Goal: Task Accomplishment & Management: Manage account settings

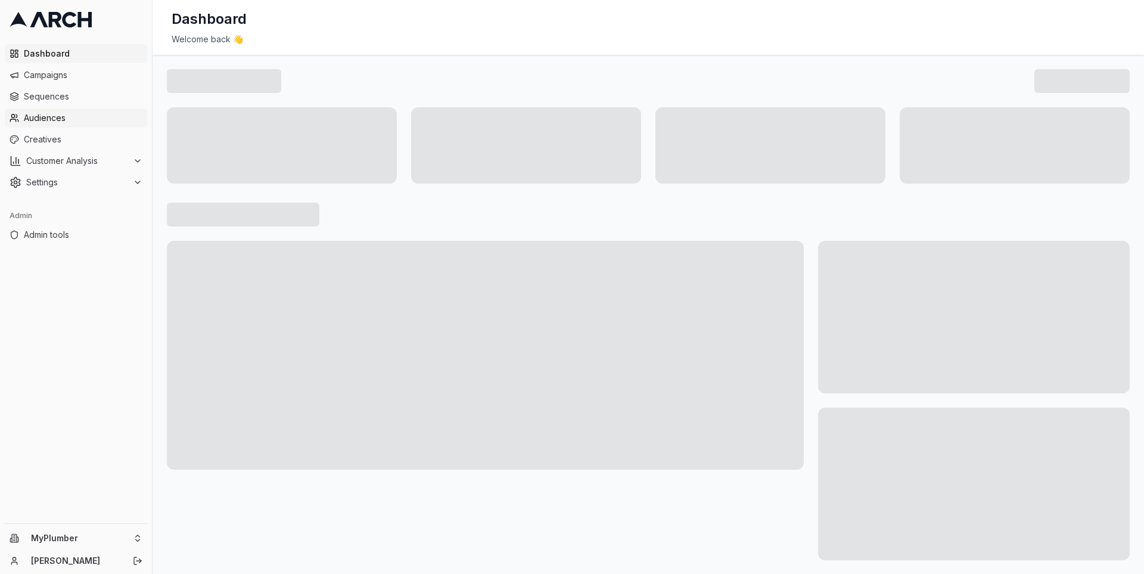
click at [90, 122] on span "Audiences" at bounding box center [83, 118] width 119 height 12
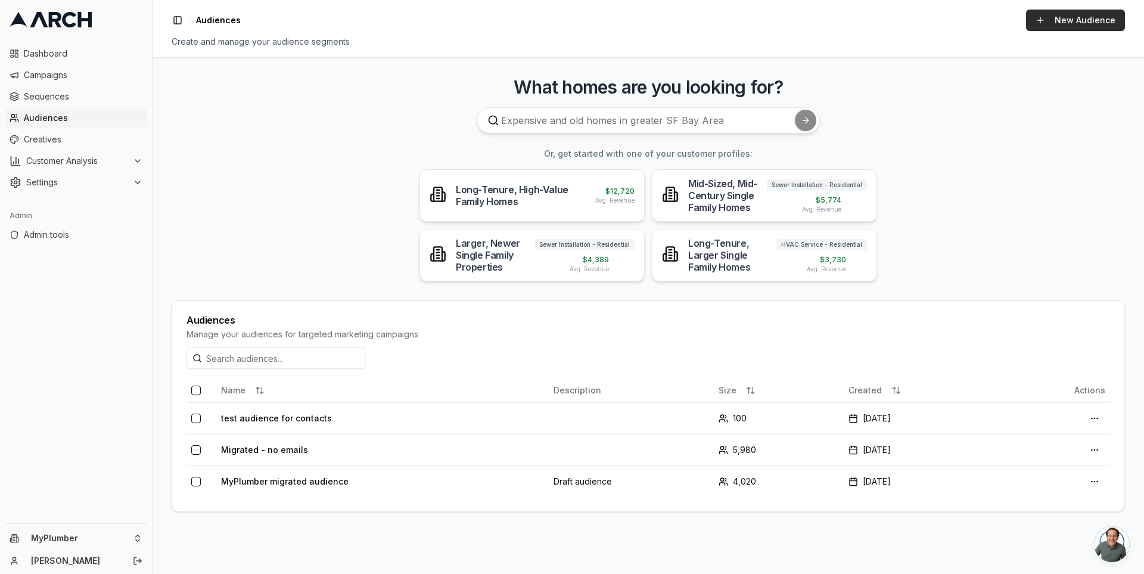
click at [1042, 16] on link "New Audience" at bounding box center [1075, 20] width 99 height 21
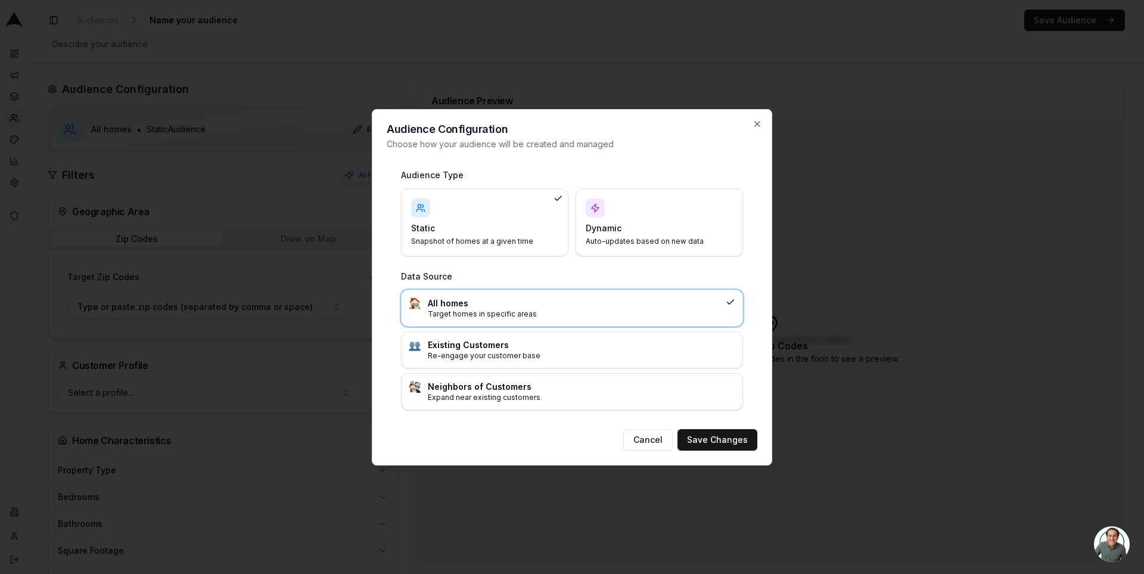
click at [636, 235] on div "Dynamic Auto-updates based on new data" at bounding box center [659, 222] width 147 height 48
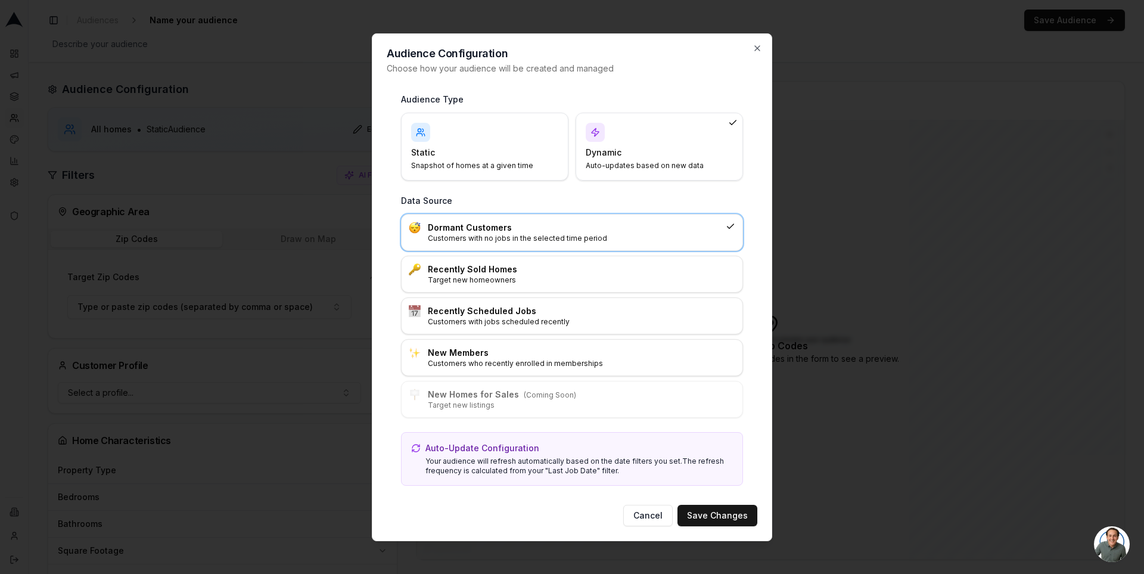
click at [492, 150] on h4 "Static" at bounding box center [477, 153] width 133 height 12
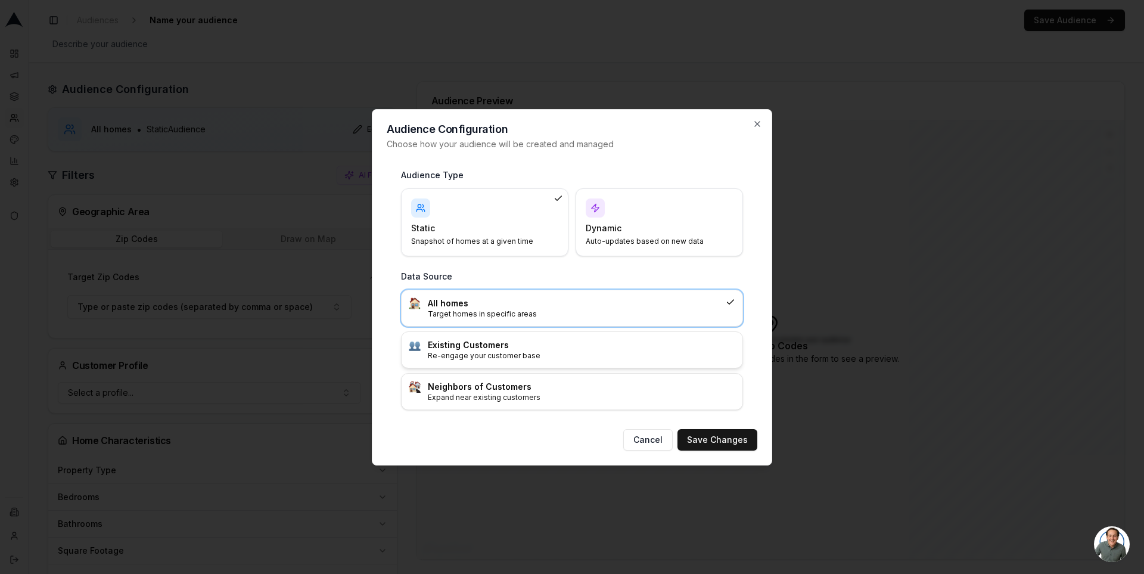
click at [551, 341] on h3 "Existing Customers" at bounding box center [581, 345] width 307 height 12
click at [728, 436] on button "Save Changes" at bounding box center [717, 439] width 80 height 21
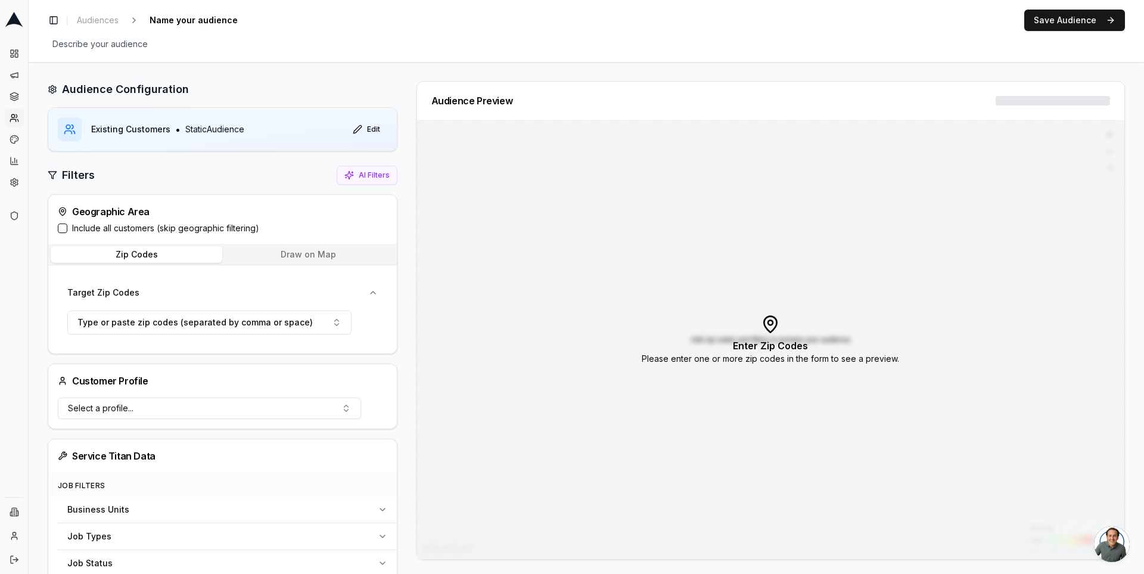
click at [167, 224] on label "Include all customers (skip geographic filtering)" at bounding box center [165, 228] width 187 height 12
click at [67, 224] on button "Include all customers (skip geographic filtering)" at bounding box center [63, 228] width 10 height 10
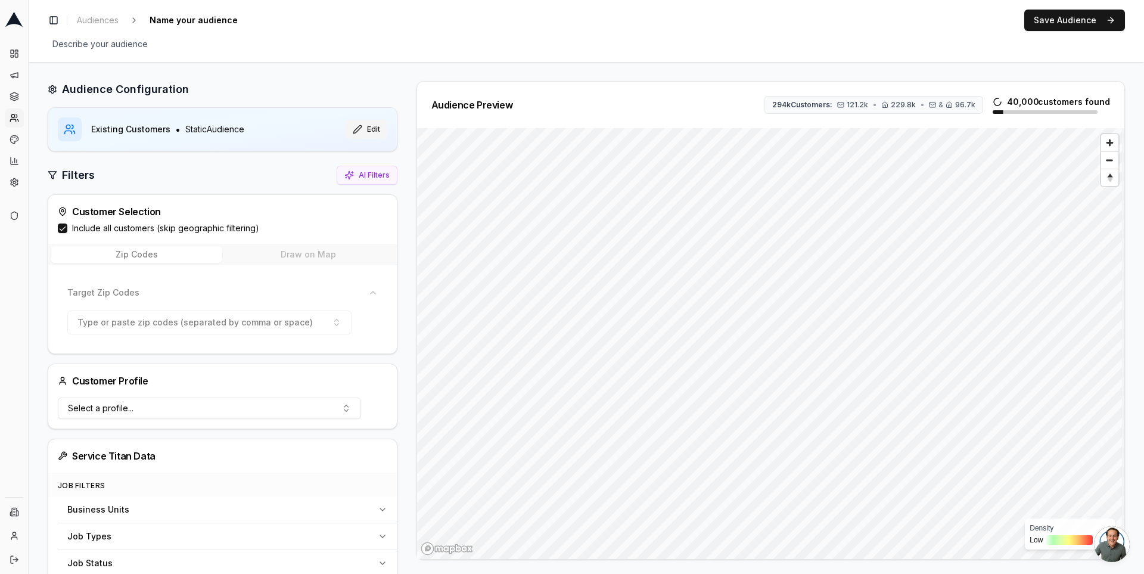
click at [365, 129] on button "Edit" at bounding box center [367, 129] width 42 height 19
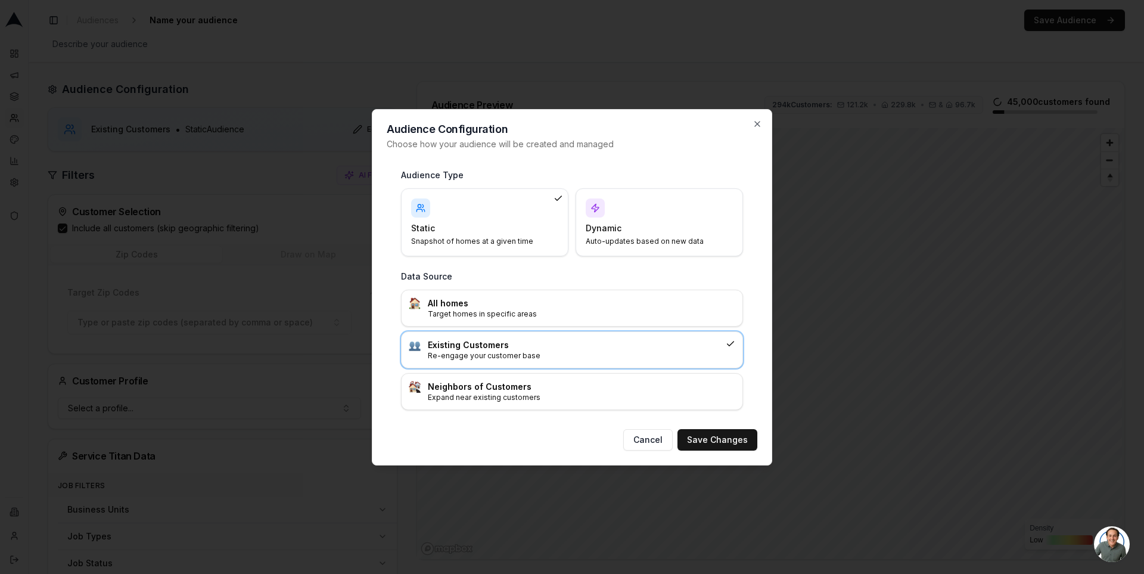
click at [663, 217] on div "Dynamic Auto-updates based on new data" at bounding box center [659, 222] width 147 height 48
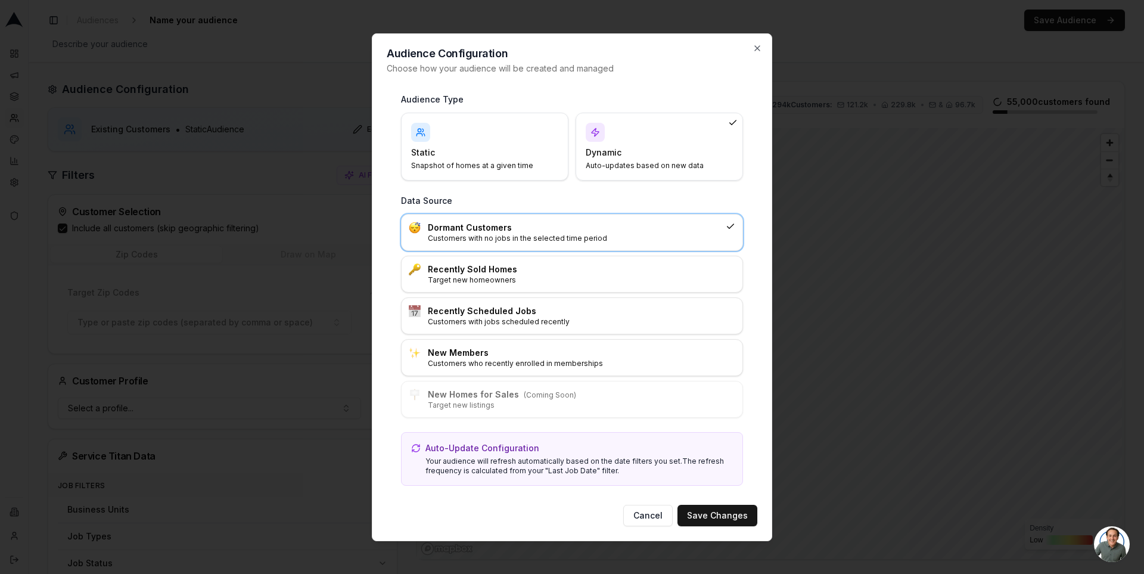
click at [645, 244] on div "Dormant Customers Customers with no jobs in the selected time period" at bounding box center [572, 233] width 341 height 36
click at [714, 509] on button "Save Changes" at bounding box center [717, 515] width 80 height 21
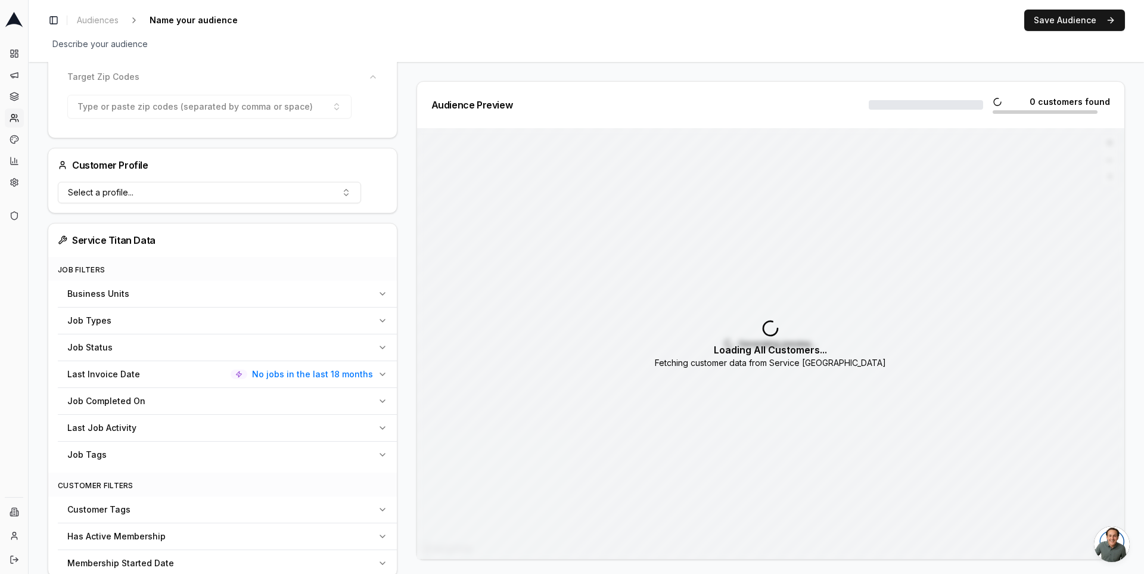
scroll to position [346, 0]
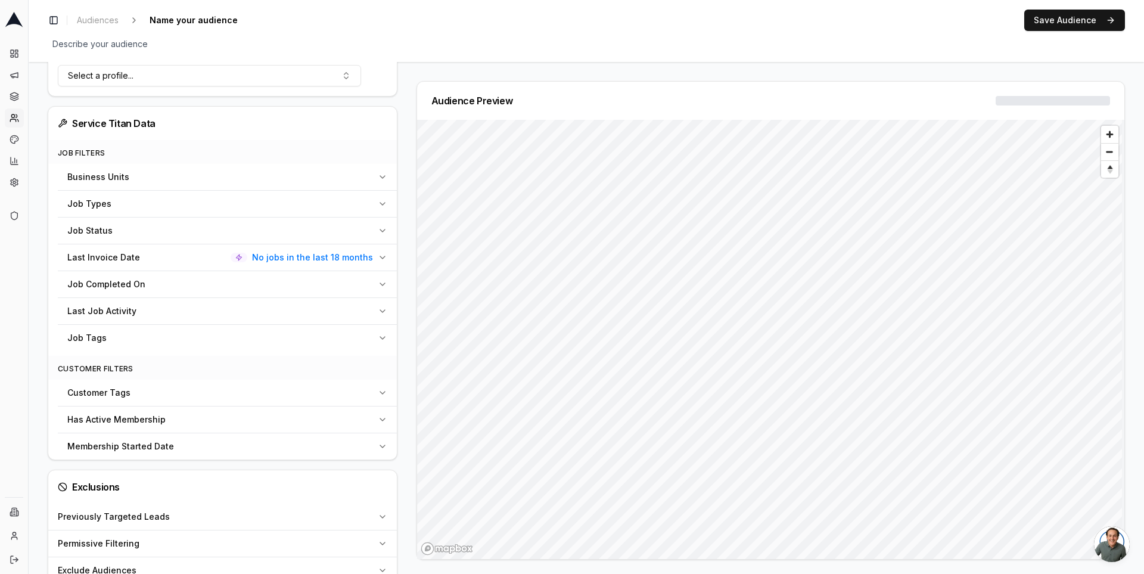
click at [385, 253] on icon "button" at bounding box center [383, 258] width 10 height 10
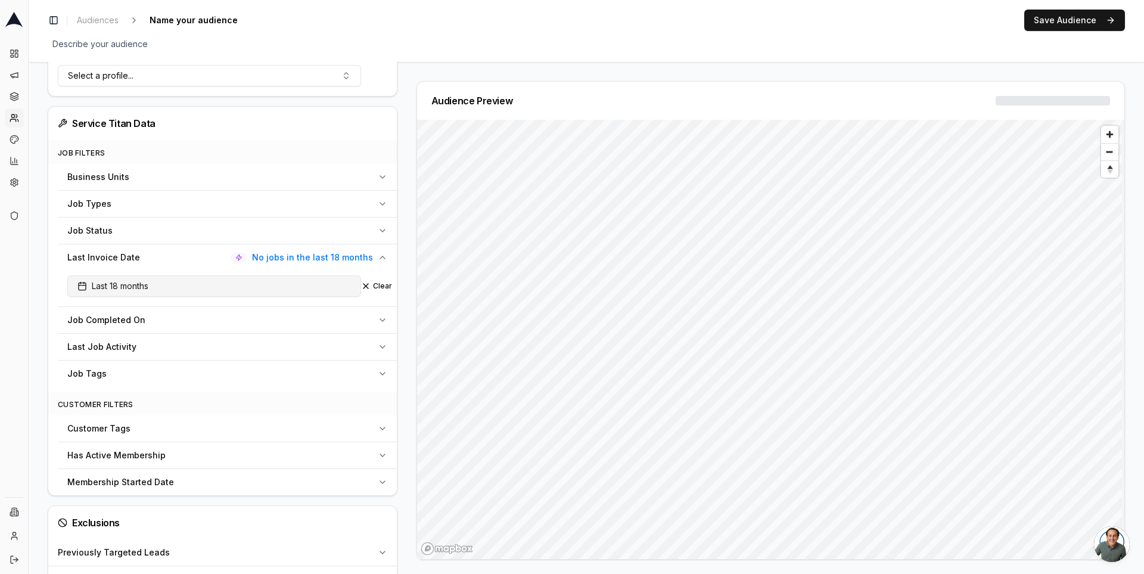
click at [164, 288] on button "Last 18 months" at bounding box center [214, 285] width 294 height 21
type input "12"
click at [404, 290] on div "Audience Configuration Dormant Customers • Dynamic Audience Updates every 30 da…" at bounding box center [227, 209] width 359 height 948
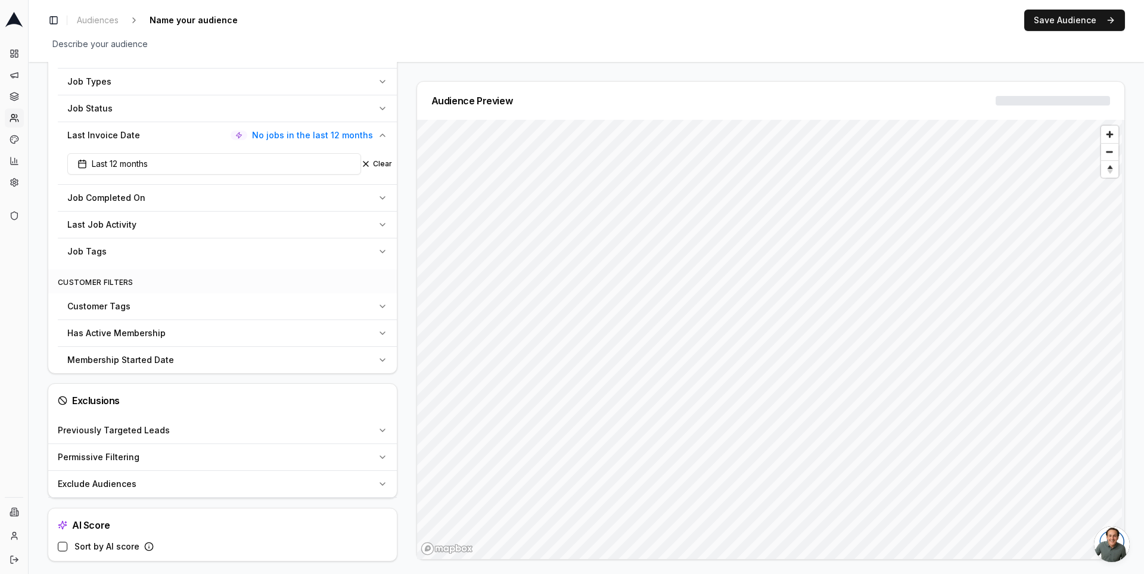
scroll to position [0, 0]
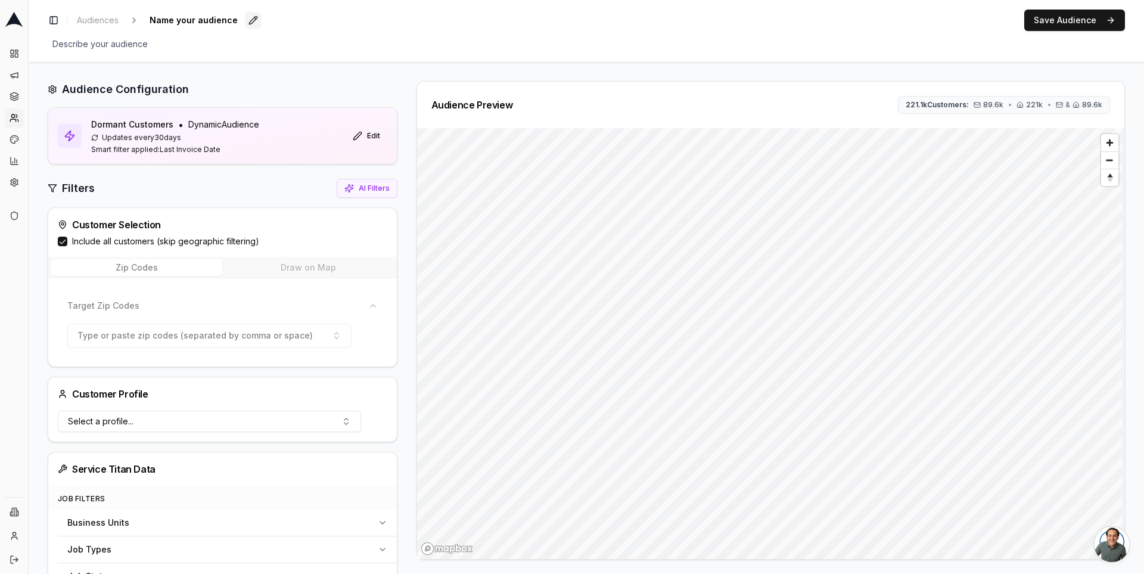
click at [245, 19] on button "Edit" at bounding box center [253, 20] width 17 height 17
type input "Digital Only - No invoice 1yr"
click at [265, 21] on div "Digital Only - No invoice 1yr Edit" at bounding box center [217, 20] width 145 height 17
click at [990, 109] on button "221.1k Customers: 89.6k • 221k • & 89.6k" at bounding box center [1004, 105] width 212 height 18
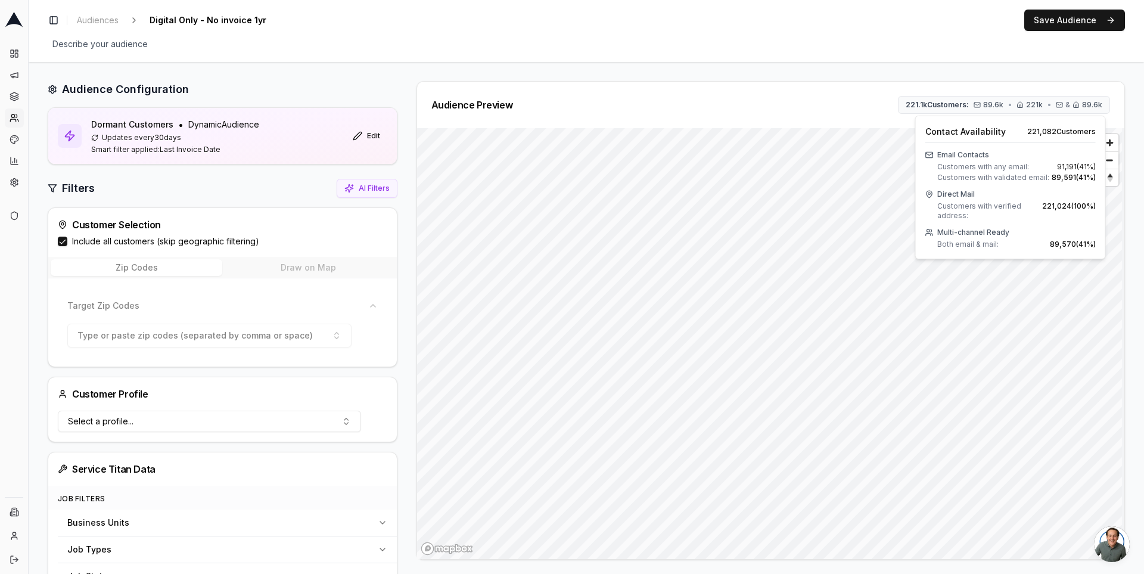
click at [983, 82] on div "Audience Preview 221.1k Customers: 89.6k • 221k • & 89.6k" at bounding box center [770, 105] width 707 height 46
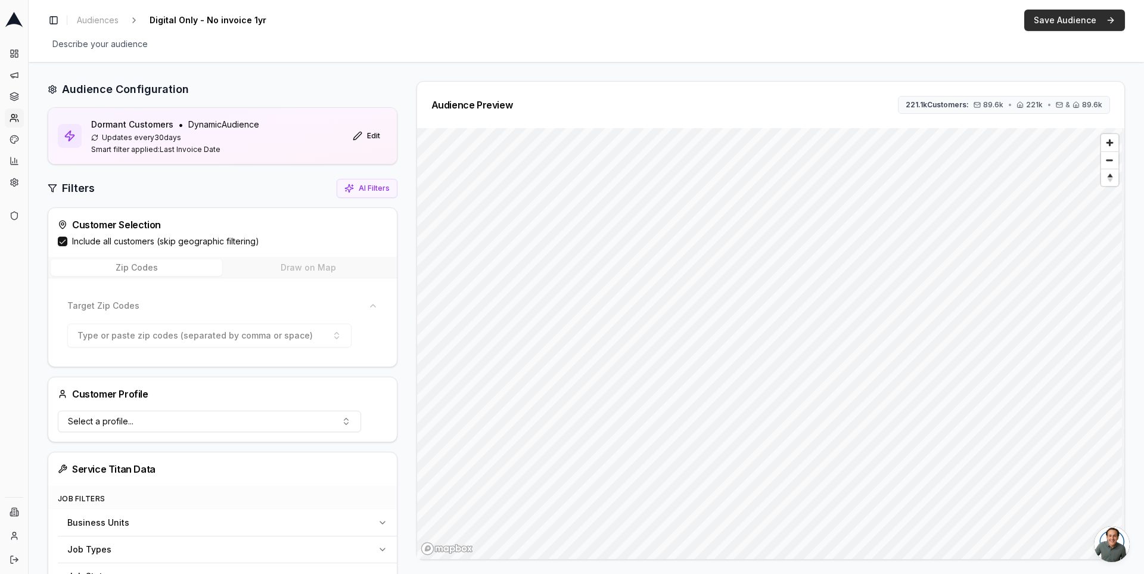
click at [1070, 22] on button "Save Audience" at bounding box center [1074, 20] width 101 height 21
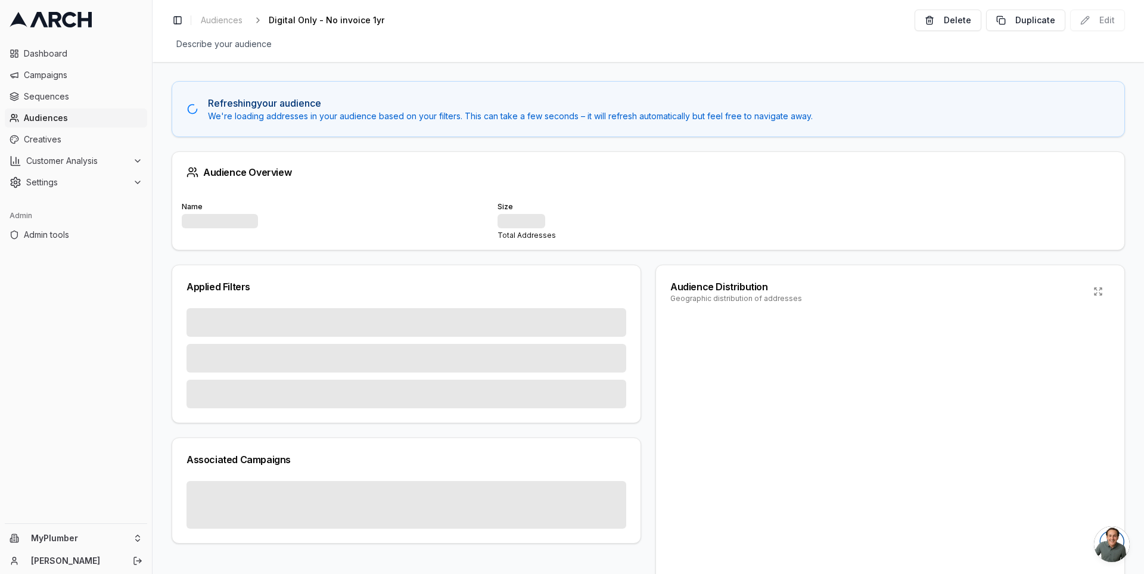
click at [98, 121] on span "Audiences" at bounding box center [83, 118] width 119 height 12
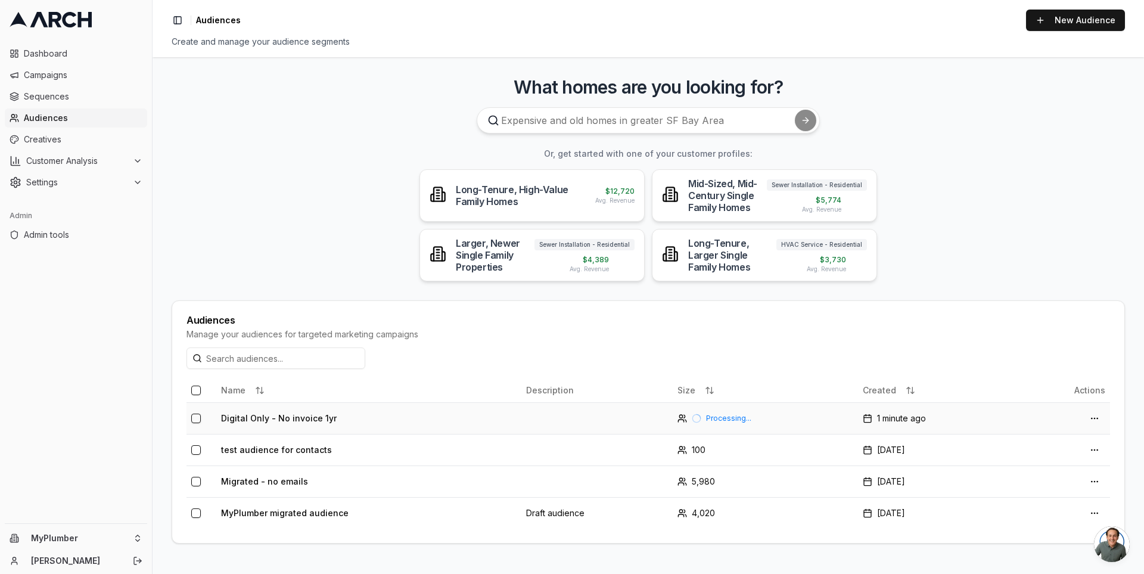
click at [296, 417] on td "Digital Only - No invoice 1yr" at bounding box center [368, 418] width 305 height 32
click at [1079, 23] on link "New Audience" at bounding box center [1075, 20] width 99 height 21
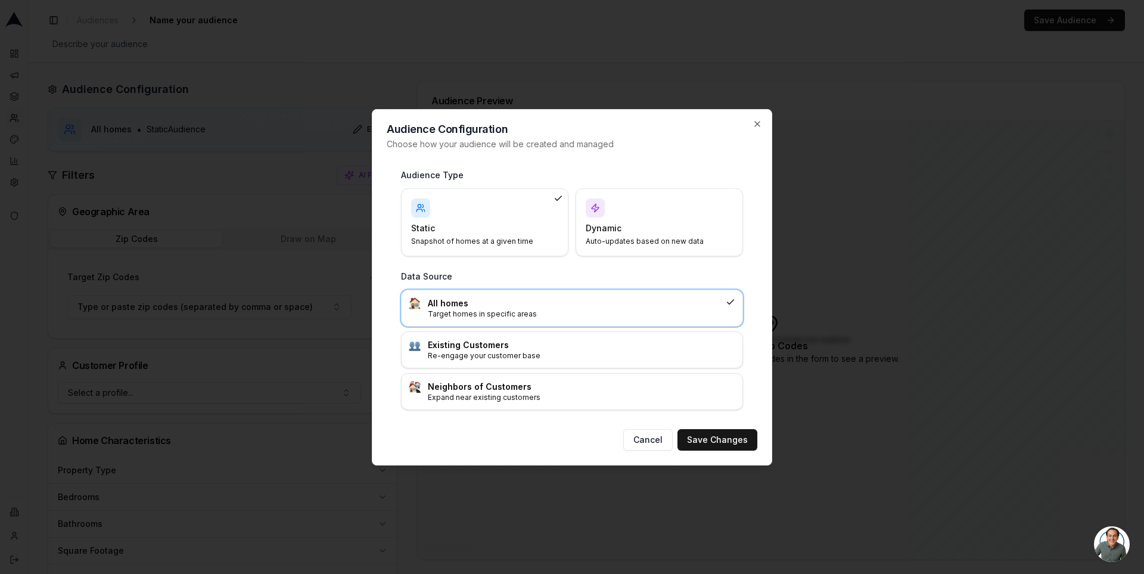
click at [624, 229] on h4 "Dynamic" at bounding box center [652, 228] width 133 height 12
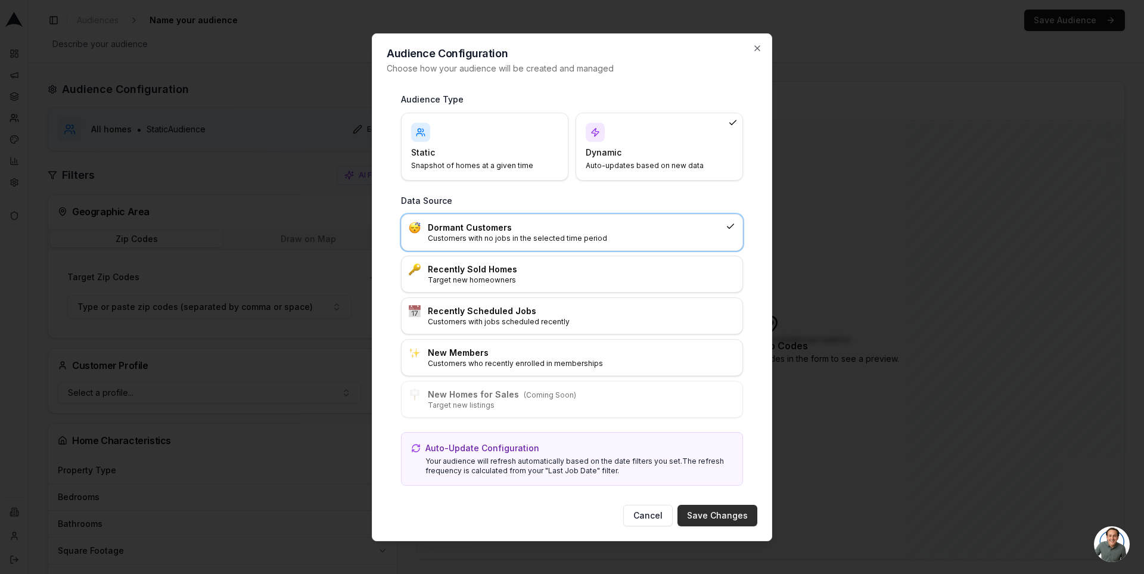
click at [708, 512] on button "Save Changes" at bounding box center [717, 515] width 80 height 21
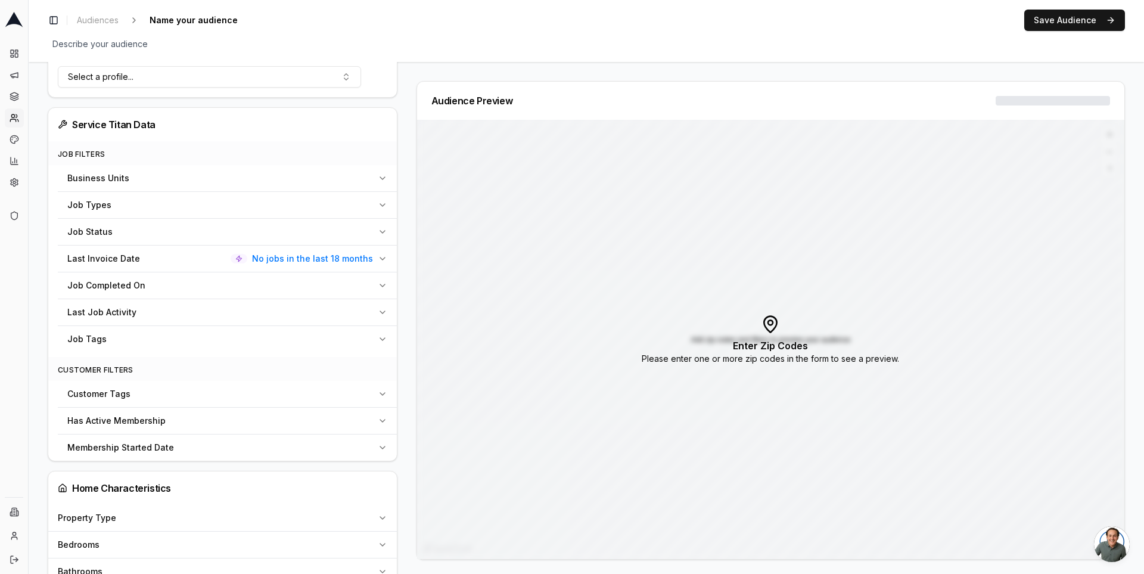
scroll to position [362, 0]
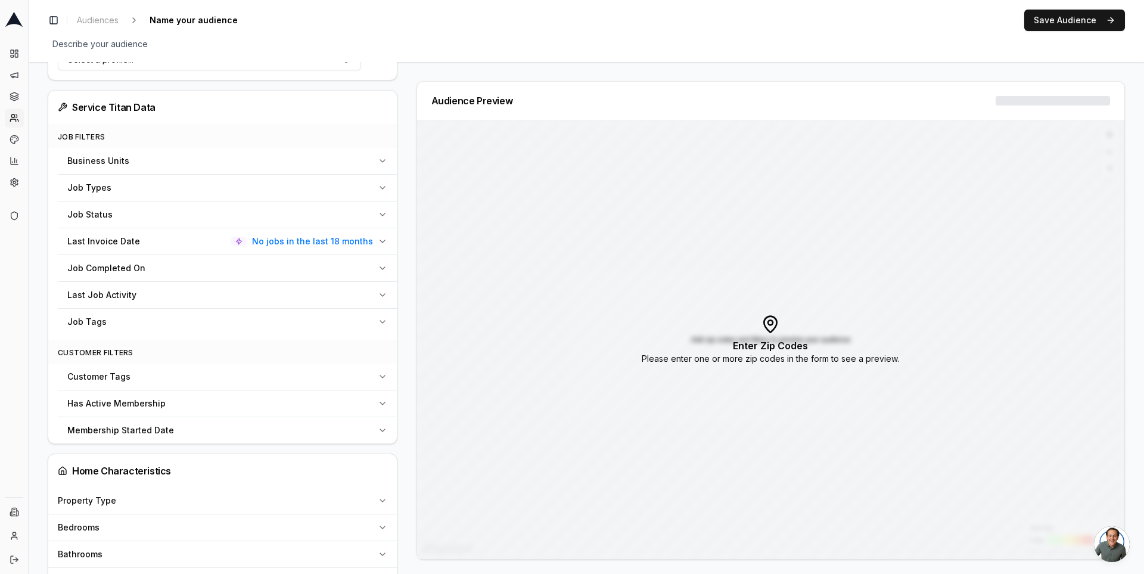
click at [365, 235] on span "No jobs in the last 18 months" at bounding box center [312, 241] width 121 height 12
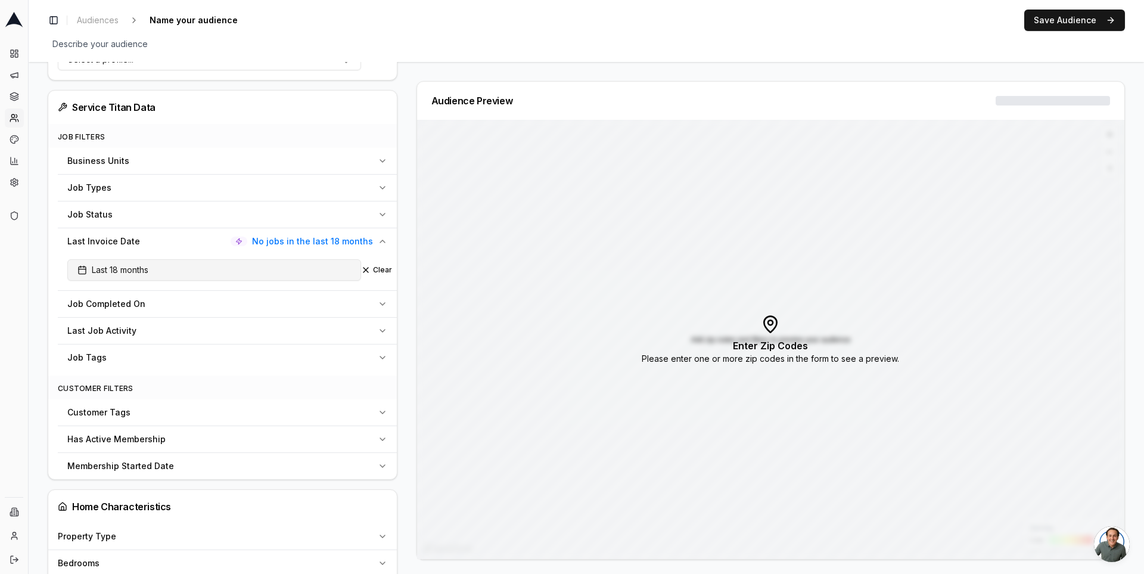
click at [237, 262] on button "Last 18 months" at bounding box center [214, 269] width 294 height 21
type input "12"
click at [404, 277] on div "Audience Configuration Dormant Customers • Dynamic Audience Updates every 30 da…" at bounding box center [227, 464] width 359 height 1491
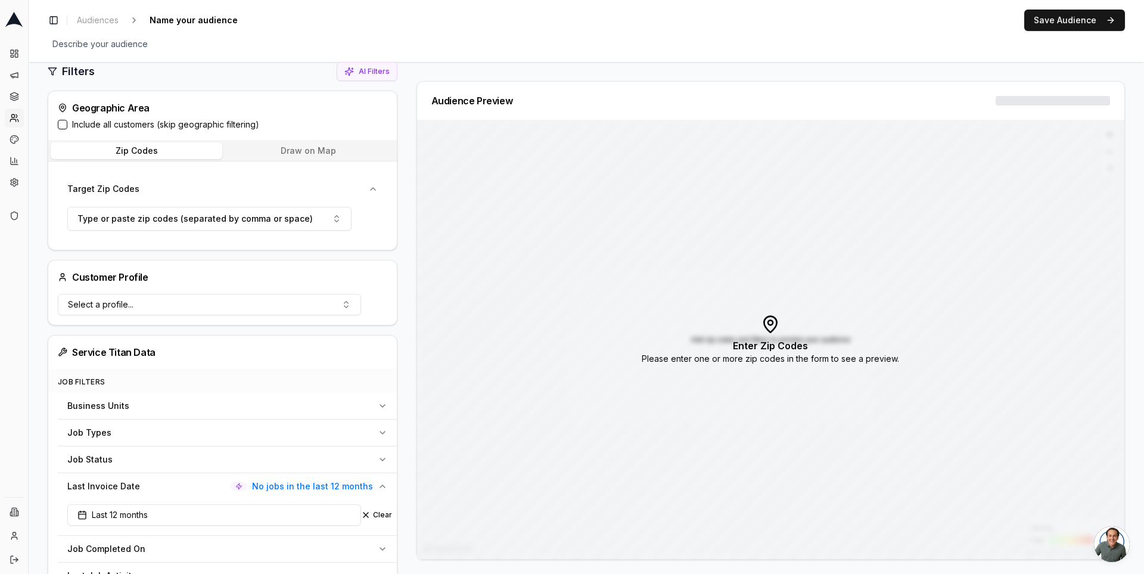
scroll to position [97, 0]
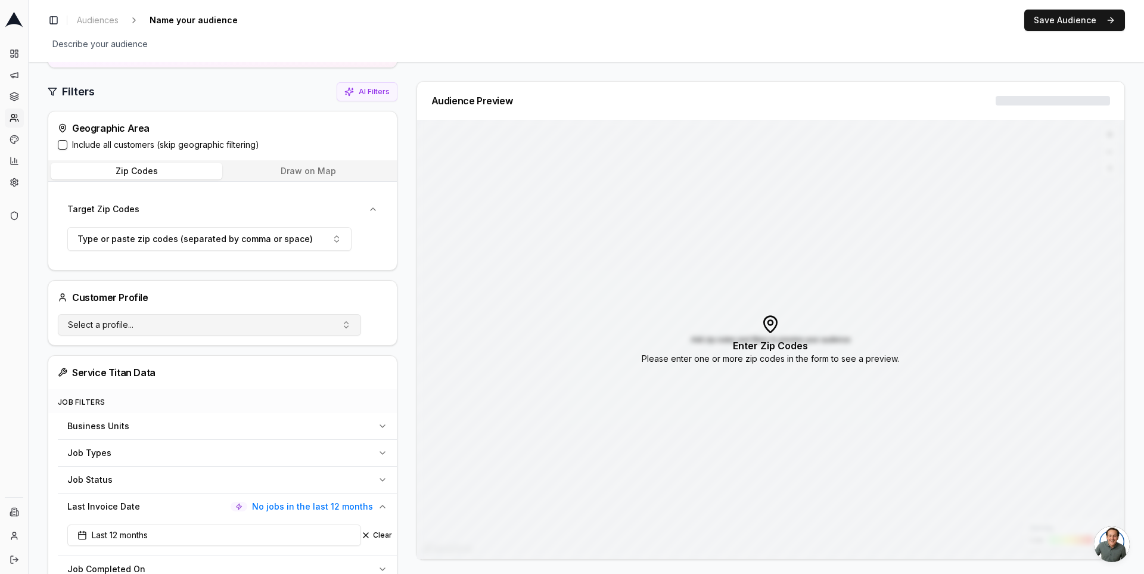
click at [315, 321] on button "Select a profile..." at bounding box center [209, 324] width 303 height 21
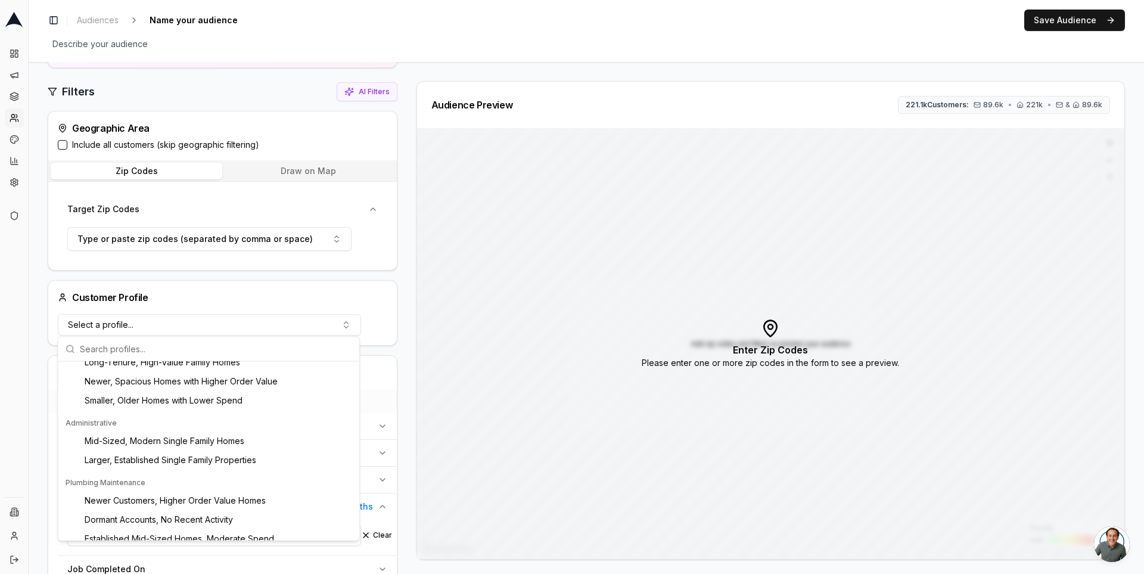
scroll to position [0, 0]
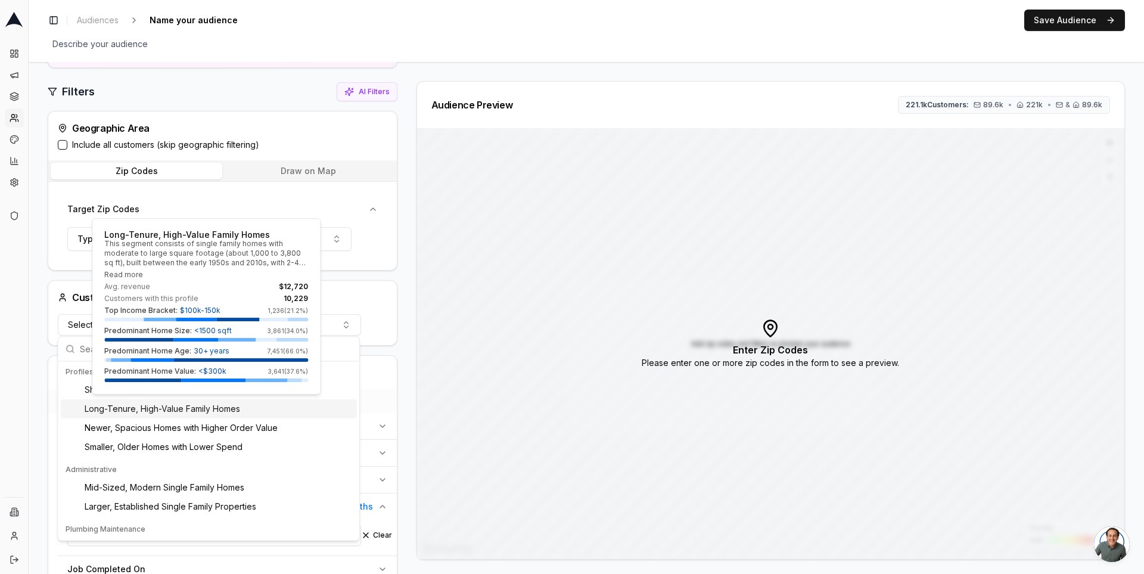
click at [296, 408] on div "Long-Tenure, High-Value Family Homes" at bounding box center [209, 408] width 296 height 19
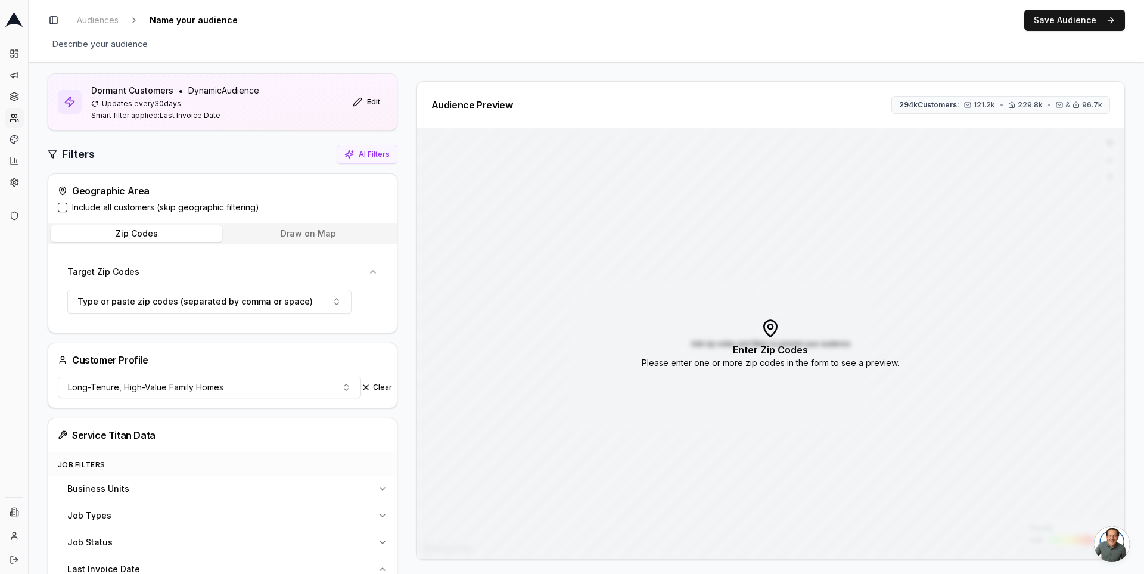
scroll to position [10, 0]
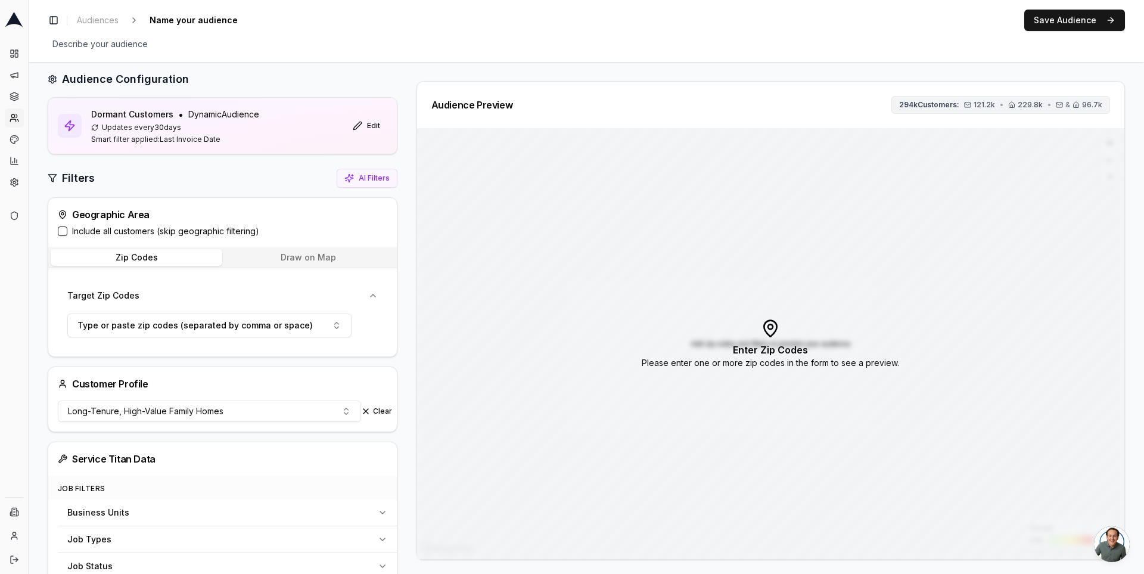
click at [1000, 104] on span "•" at bounding box center [1002, 105] width 4 height 10
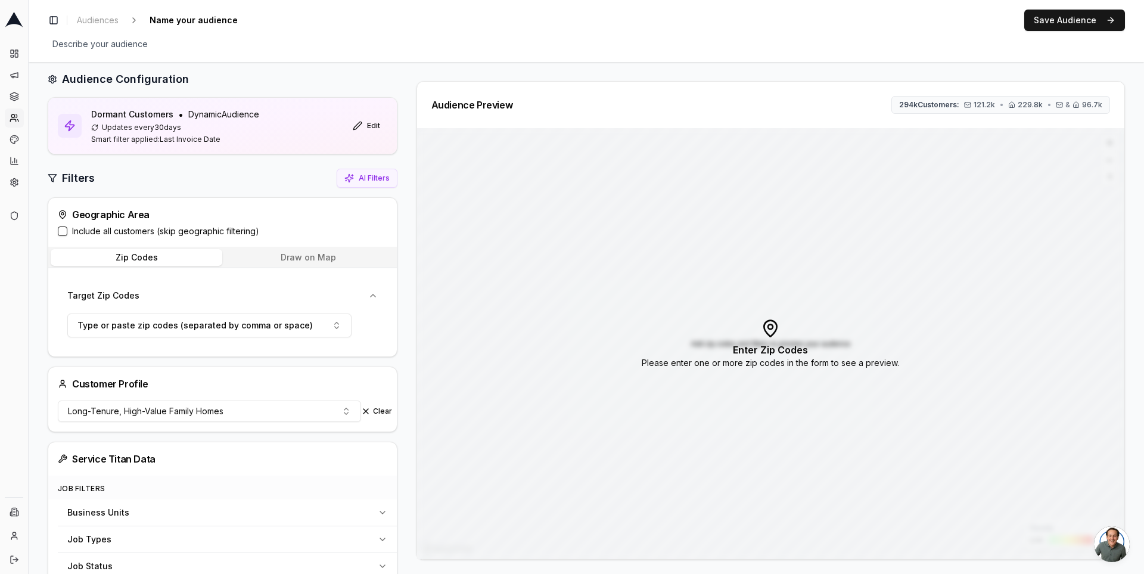
click at [407, 400] on div "Audience Preview 294k Customers: 121.2k • 229.8k • & 96.7k Density Low High Add…" at bounding box center [766, 320] width 718 height 478
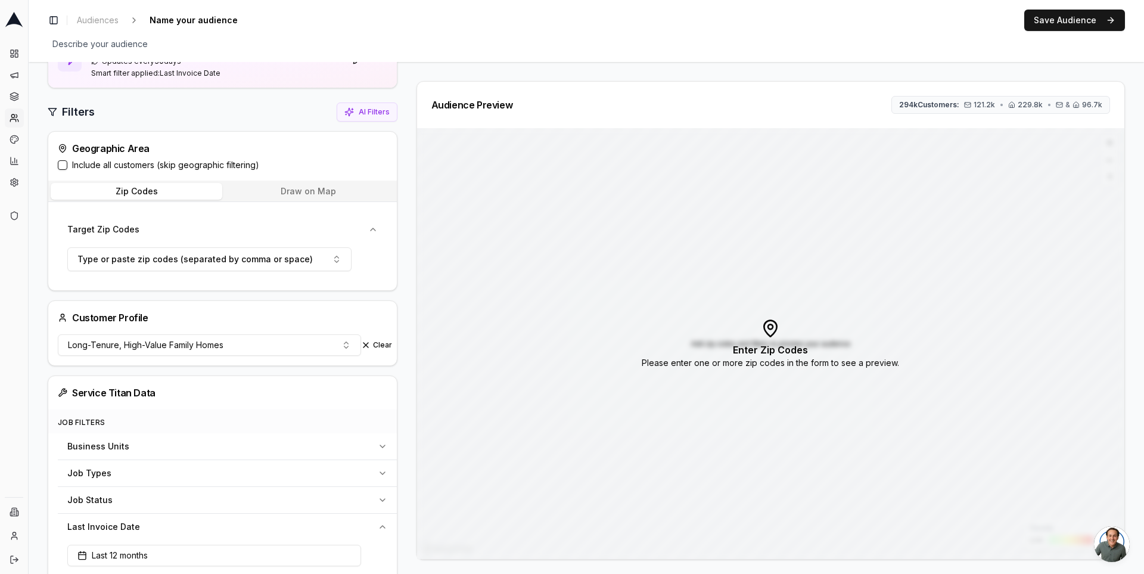
scroll to position [0, 0]
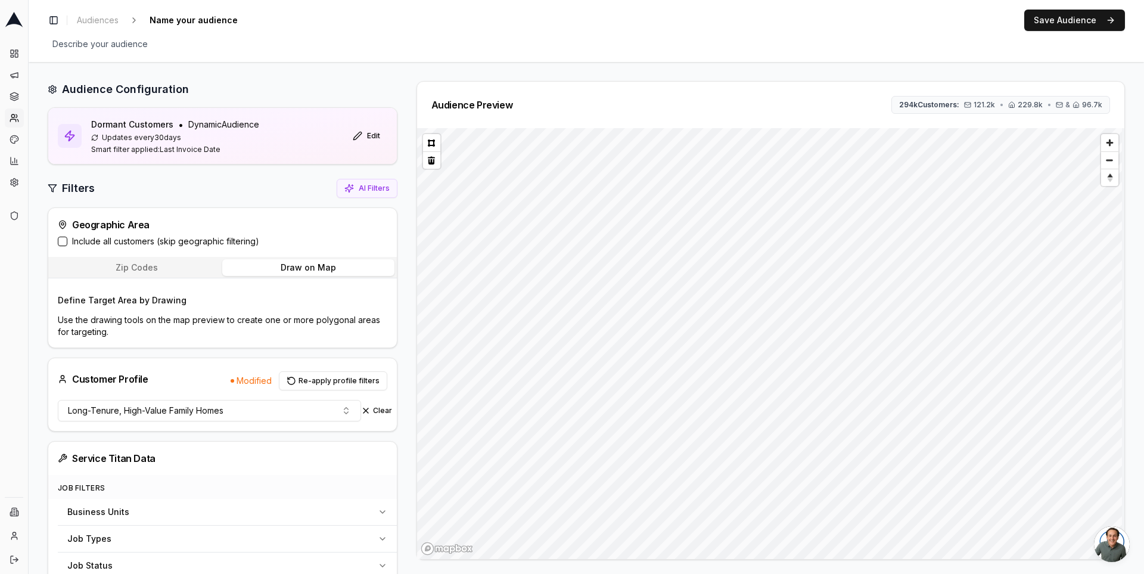
click at [266, 269] on button "Draw on Map" at bounding box center [308, 267] width 172 height 17
click at [433, 142] on button at bounding box center [431, 142] width 17 height 17
click at [797, 573] on html "Dashboard Campaigns Sequences Audiences Creatives Customer Analysis Settings Ad…" at bounding box center [572, 287] width 1144 height 574
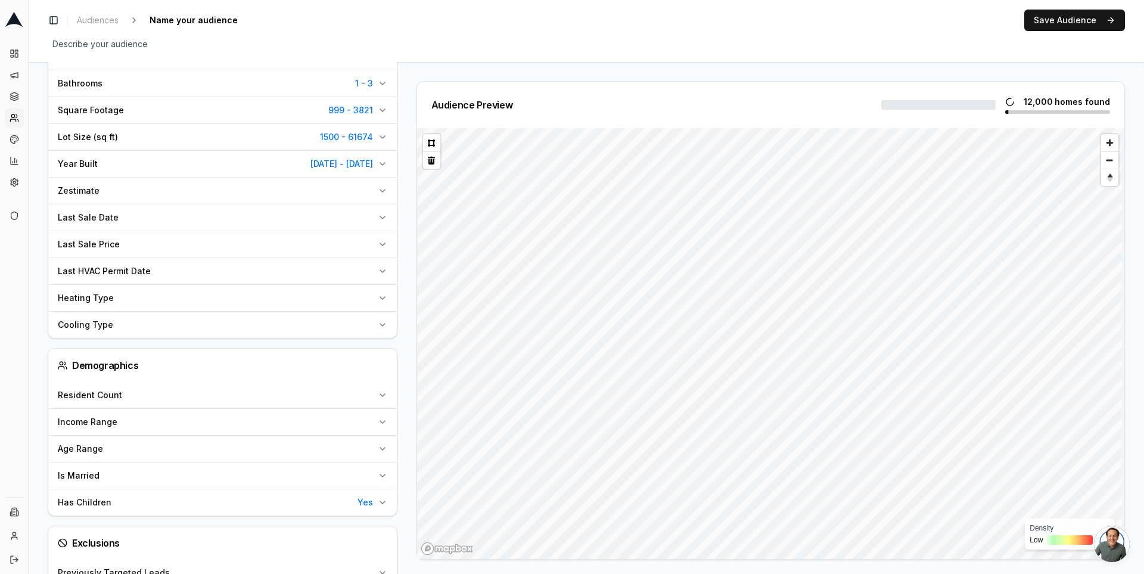
scroll to position [1021, 0]
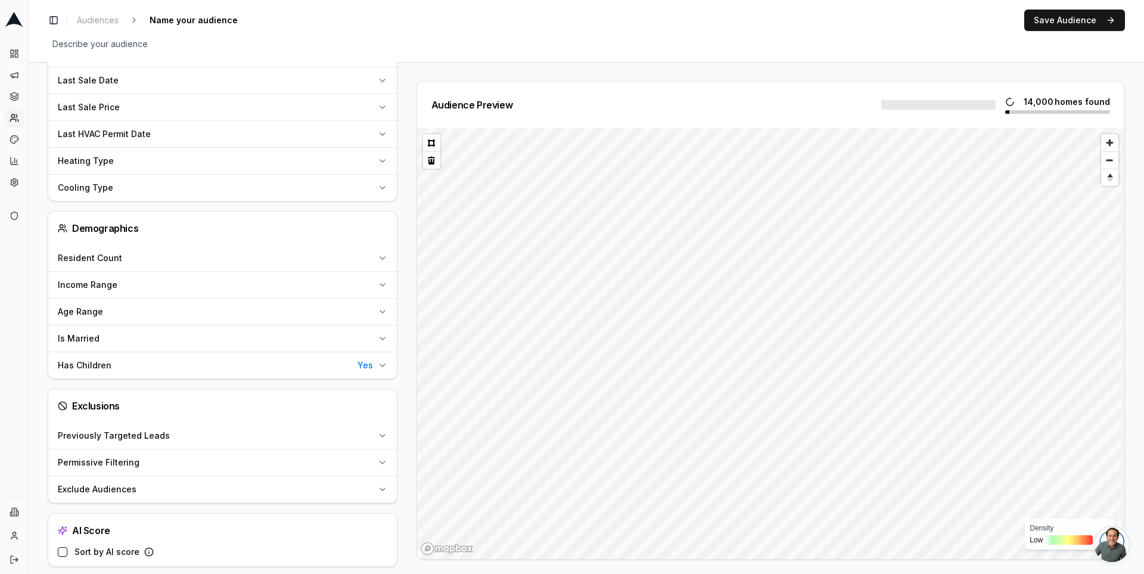
click at [378, 360] on icon "button" at bounding box center [383, 365] width 10 height 10
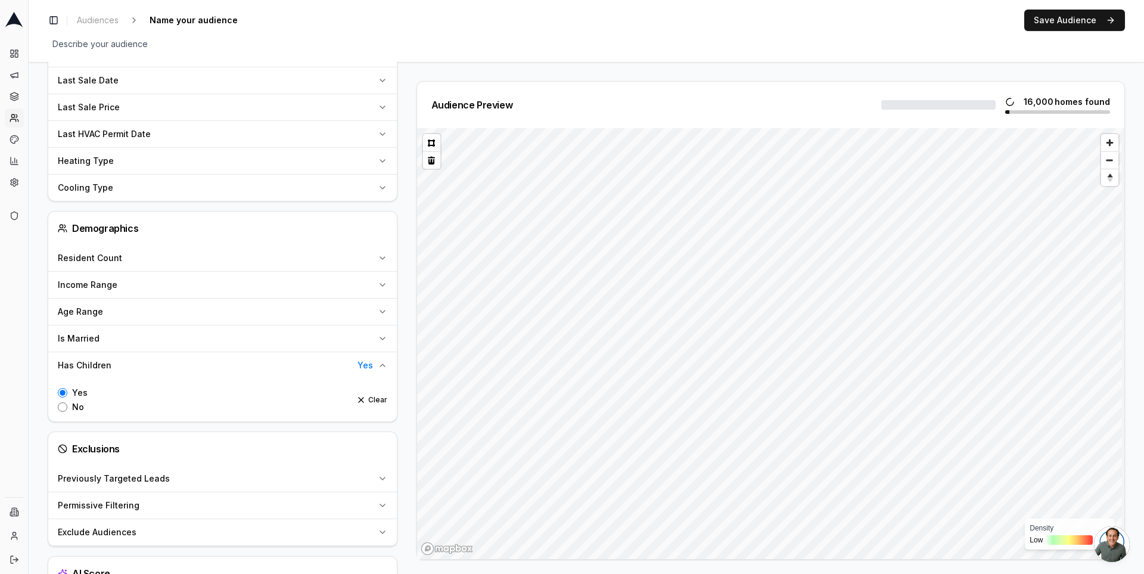
click at [384, 360] on icon "button" at bounding box center [383, 365] width 10 height 10
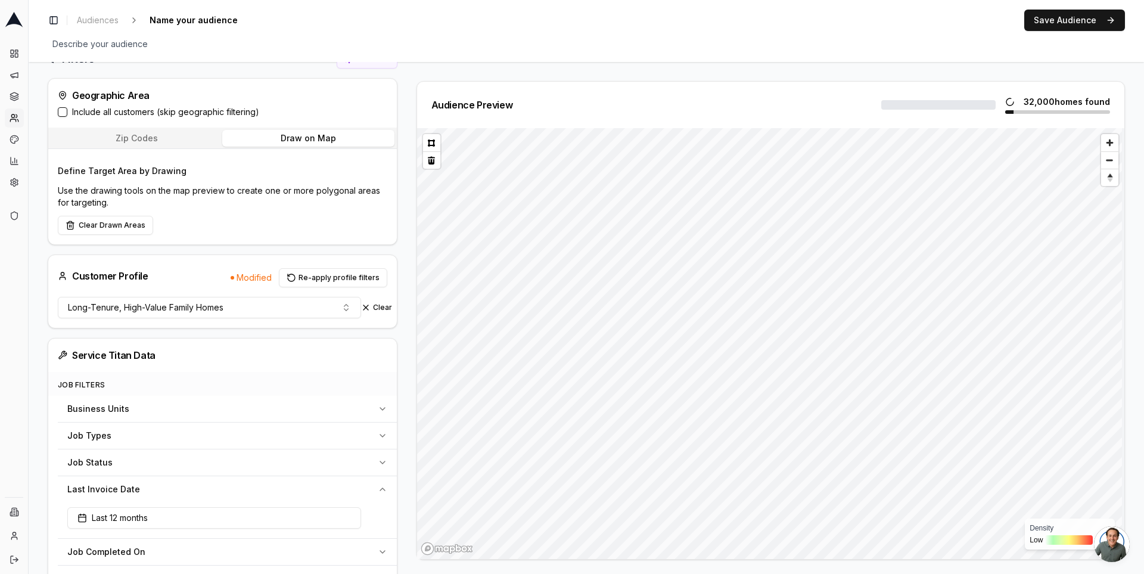
scroll to position [0, 0]
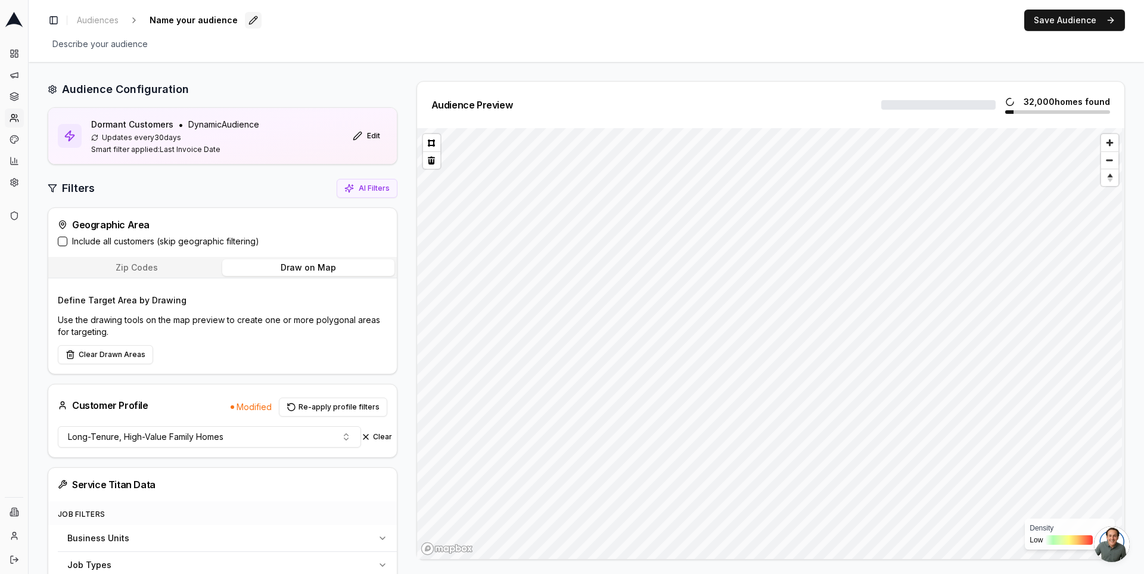
click at [251, 20] on button "Edit" at bounding box center [253, 20] width 17 height 17
type input "i"
type input "dormant customers in high-value icp"
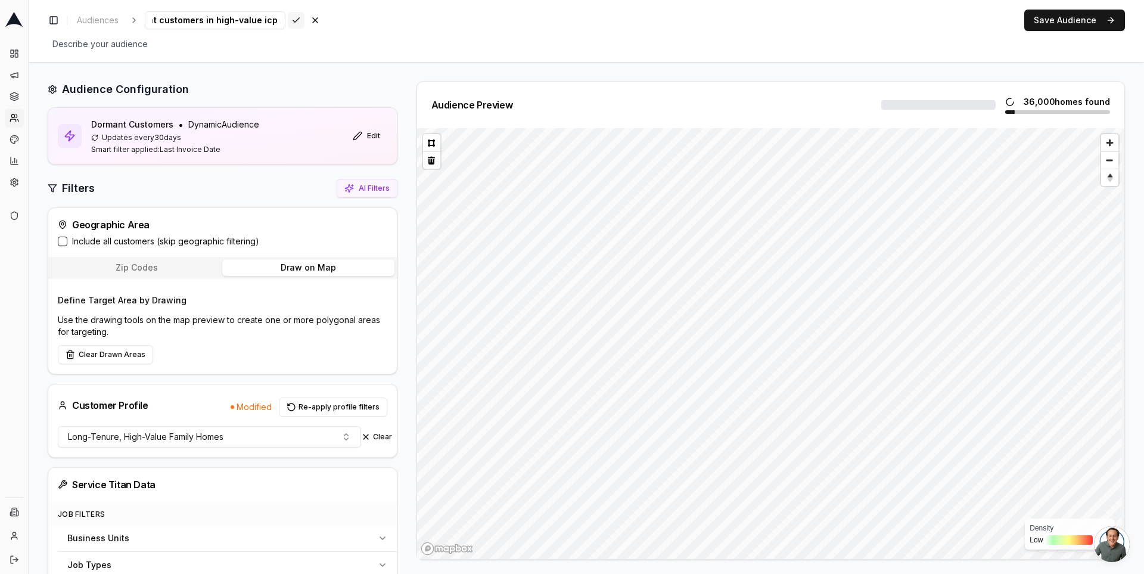
click at [265, 19] on div "dormant customers in high-value icp Save Cancel" at bounding box center [234, 20] width 179 height 18
click at [1051, 20] on button "Save Audience" at bounding box center [1074, 20] width 101 height 21
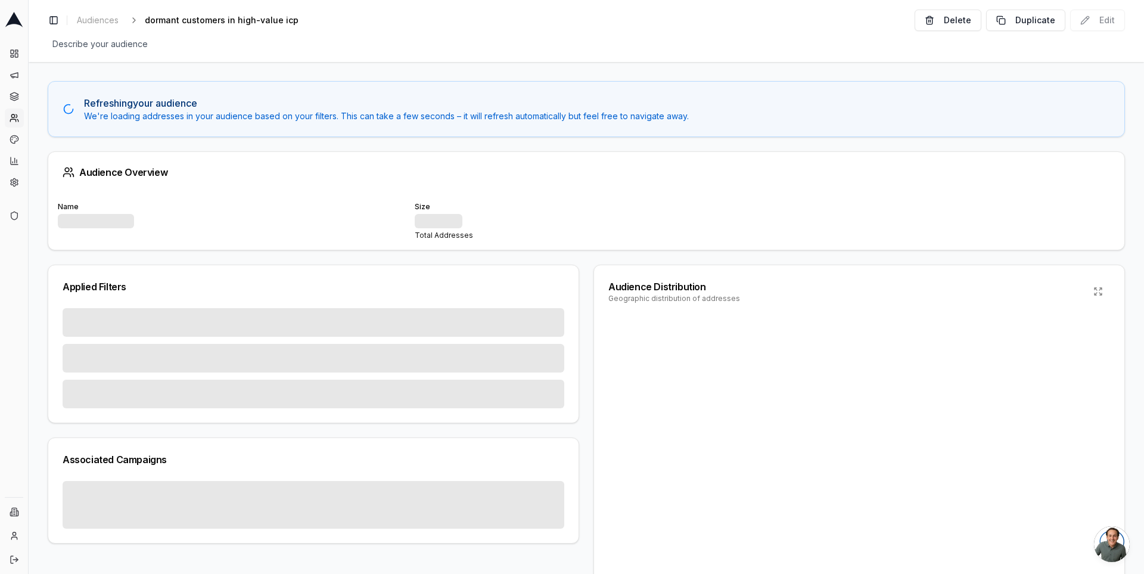
click at [578, 269] on div "Applied Filters Associated Campaigns Audience Distribution Geographic distribut…" at bounding box center [586, 444] width 1077 height 358
click at [583, 283] on div "Applied Filters Associated Campaigns Audience Distribution Geographic distribut…" at bounding box center [586, 444] width 1077 height 358
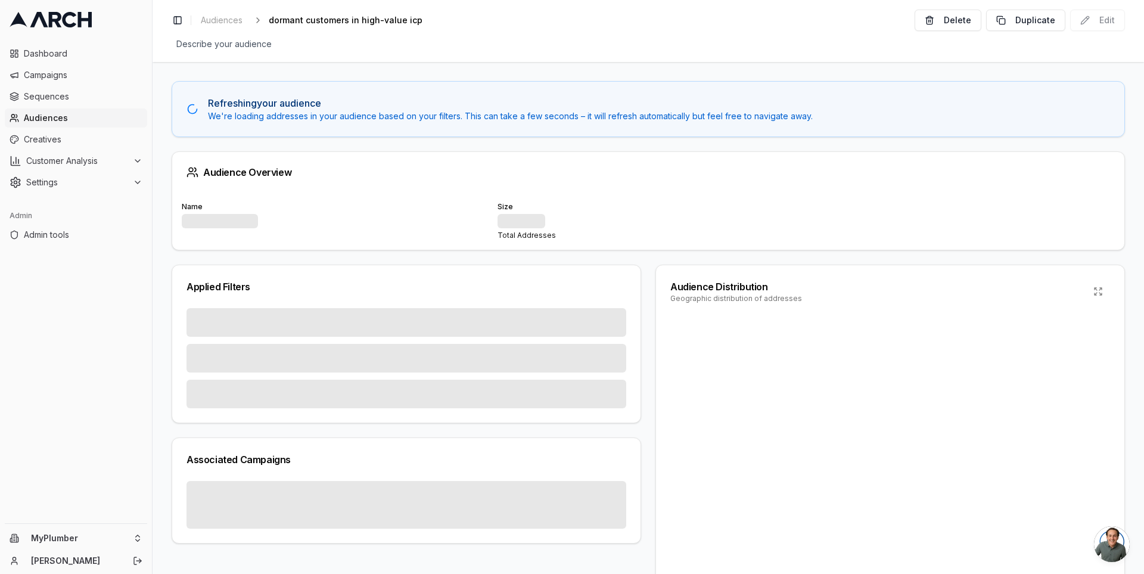
click at [76, 119] on span "Audiences" at bounding box center [83, 118] width 119 height 12
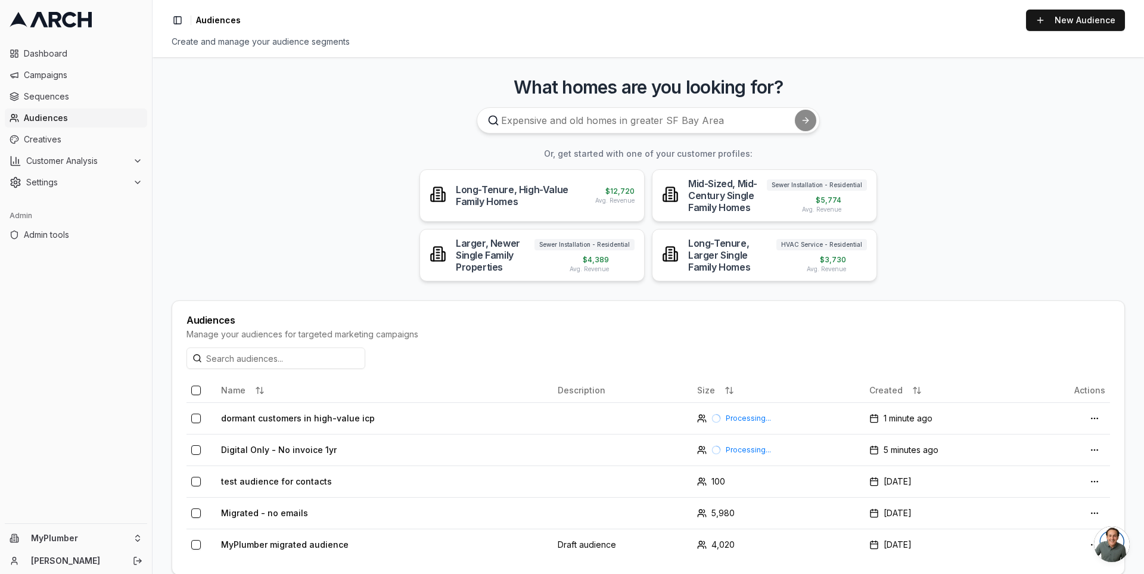
scroll to position [17, 0]
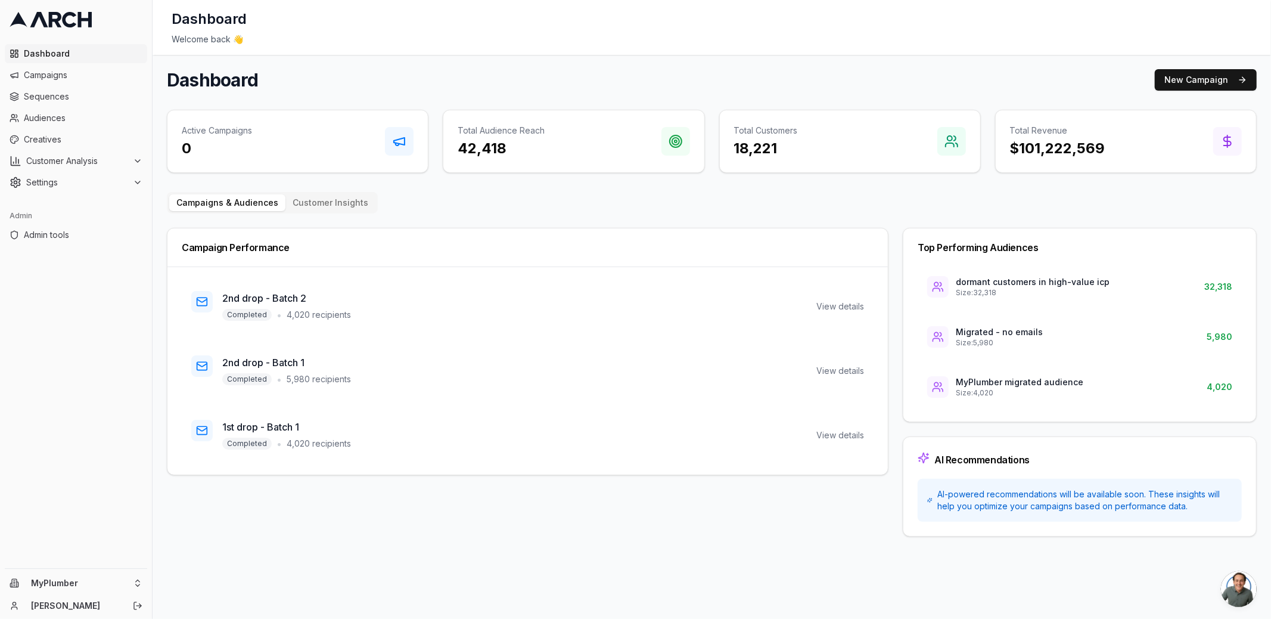
click at [473, 185] on div "Dashboard New Campaign Active Campaigns 0 Total Audience Reach 42,418 Total Cus…" at bounding box center [712, 302] width 1090 height 467
click at [134, 581] on html "Dashboard Campaigns Sequences Audiences Creatives Customer Analysis Settings Ad…" at bounding box center [635, 309] width 1271 height 619
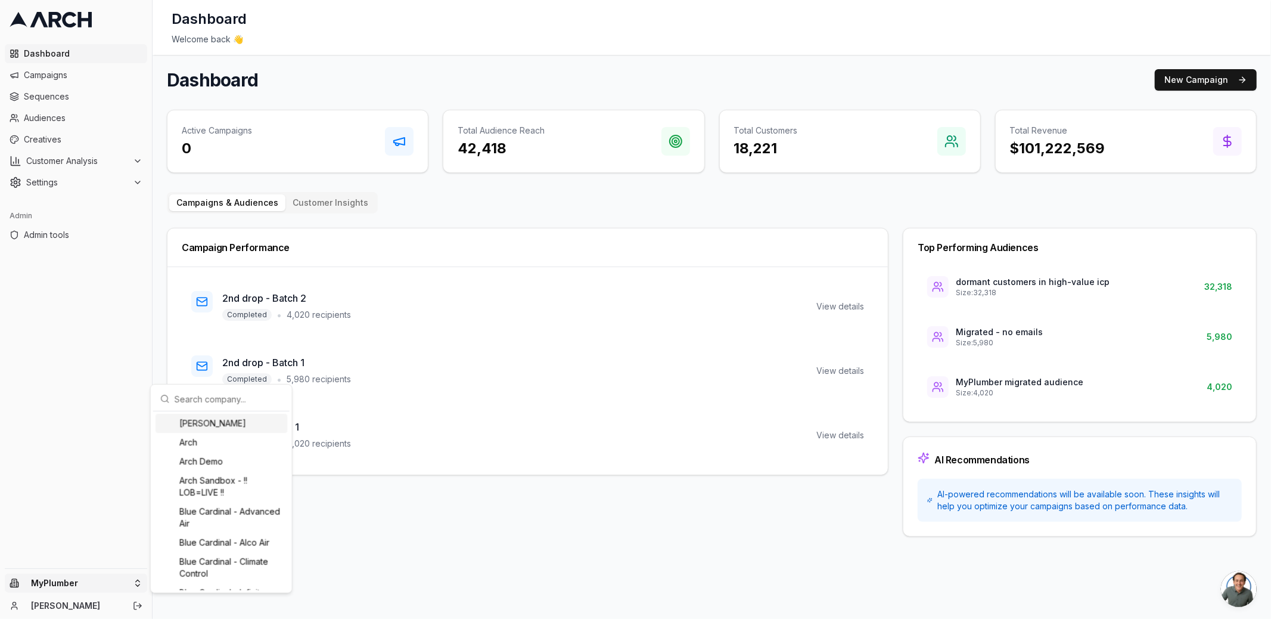
click at [198, 389] on input "text" at bounding box center [229, 399] width 108 height 24
type input "pacif"
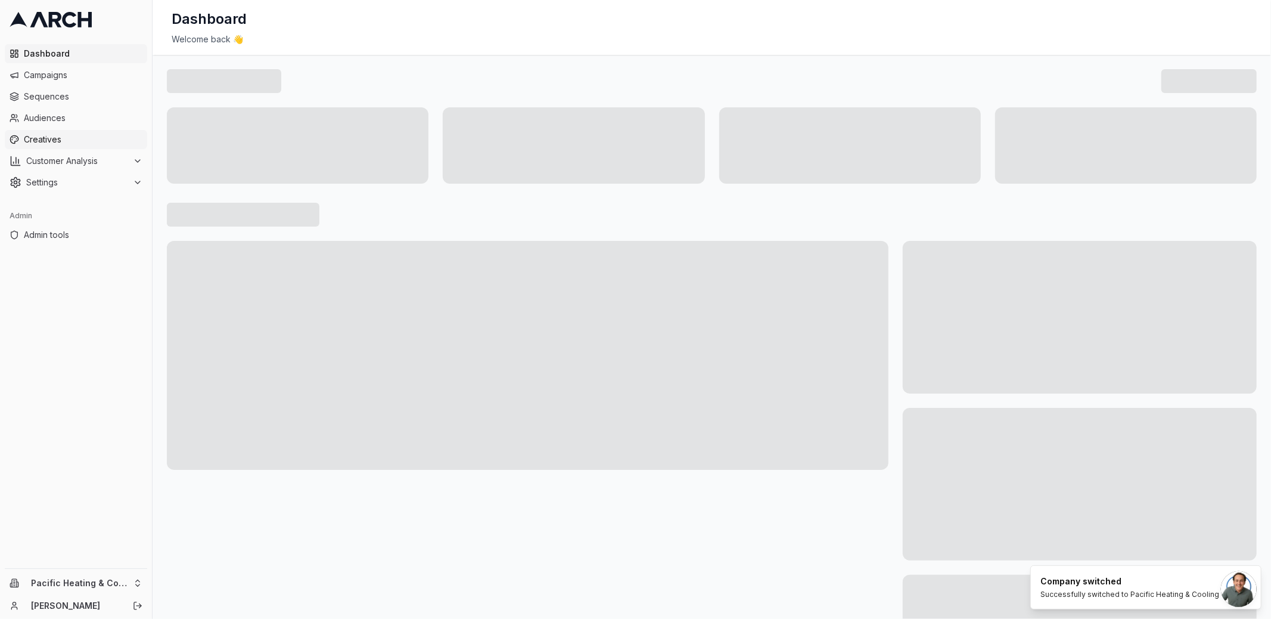
click at [104, 141] on span "Creatives" at bounding box center [83, 139] width 119 height 12
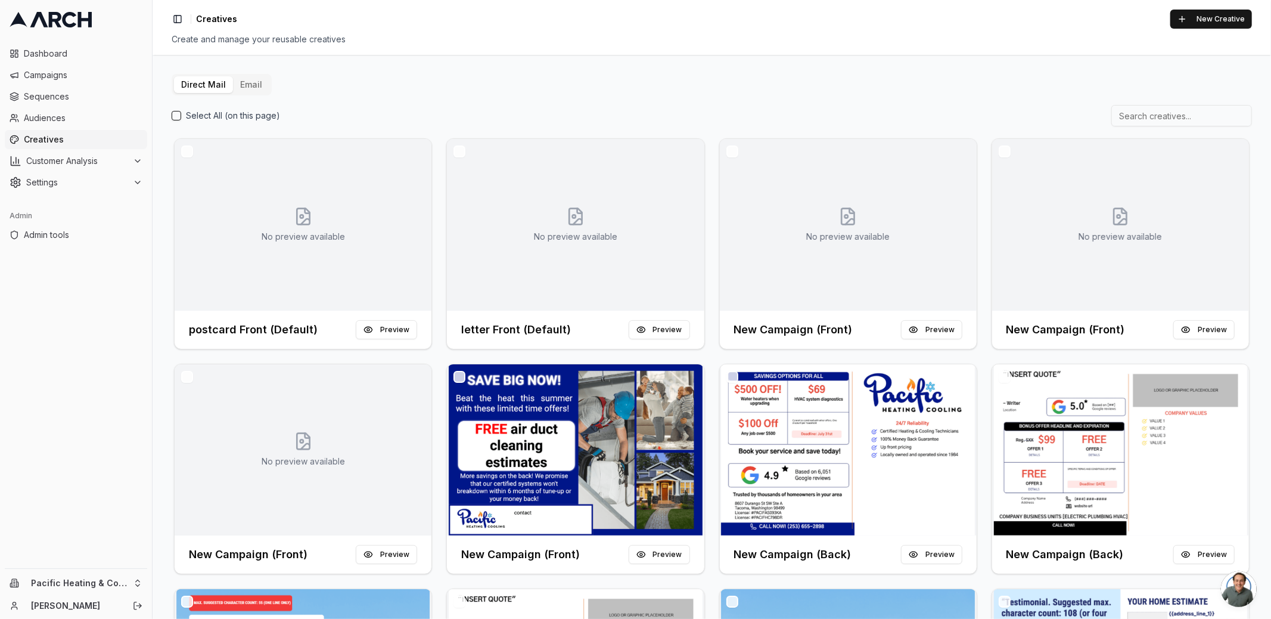
click at [250, 90] on button "Email" at bounding box center [251, 84] width 36 height 17
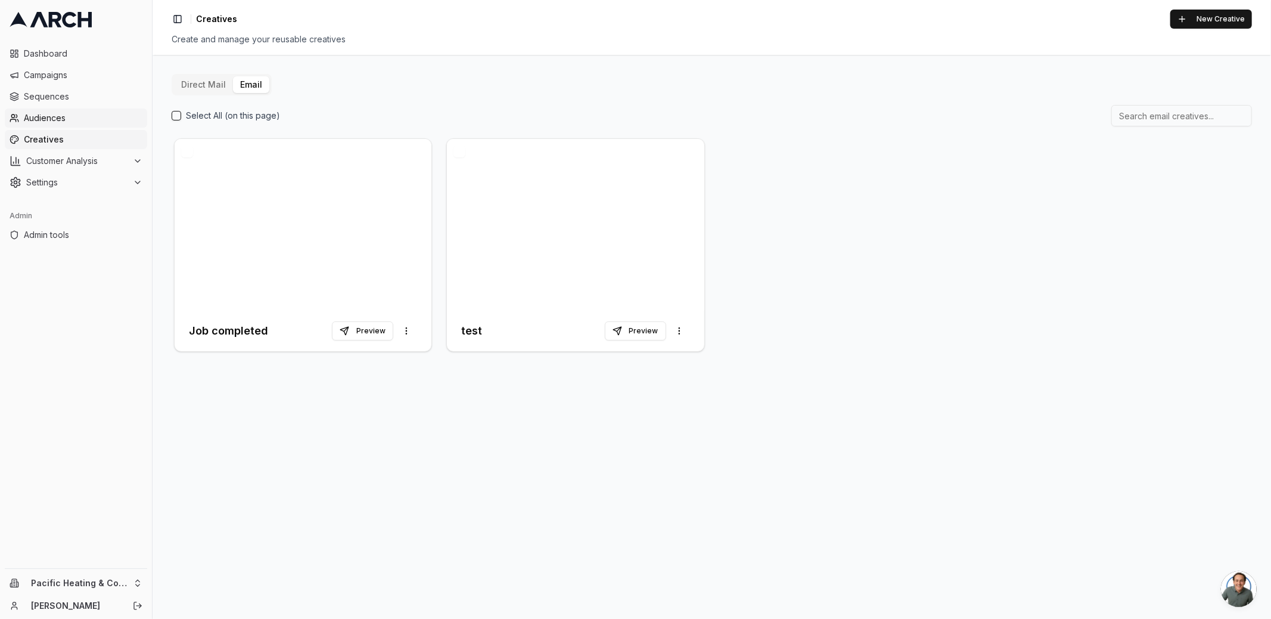
click at [77, 117] on span "Audiences" at bounding box center [83, 118] width 119 height 12
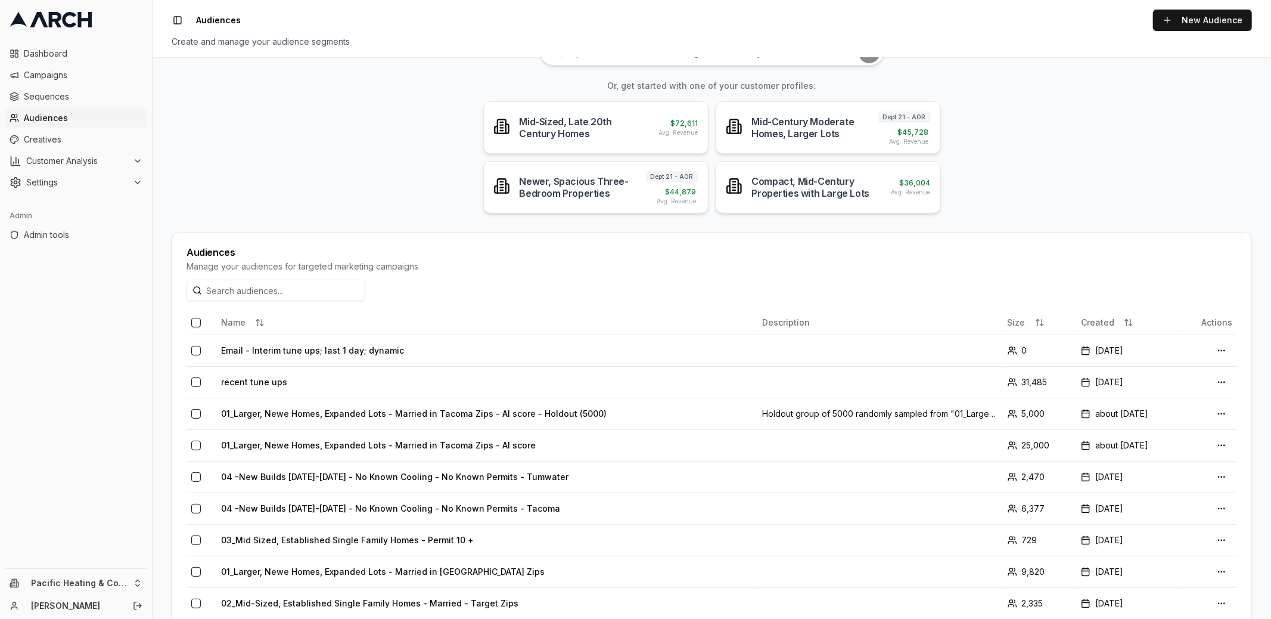
scroll to position [97, 0]
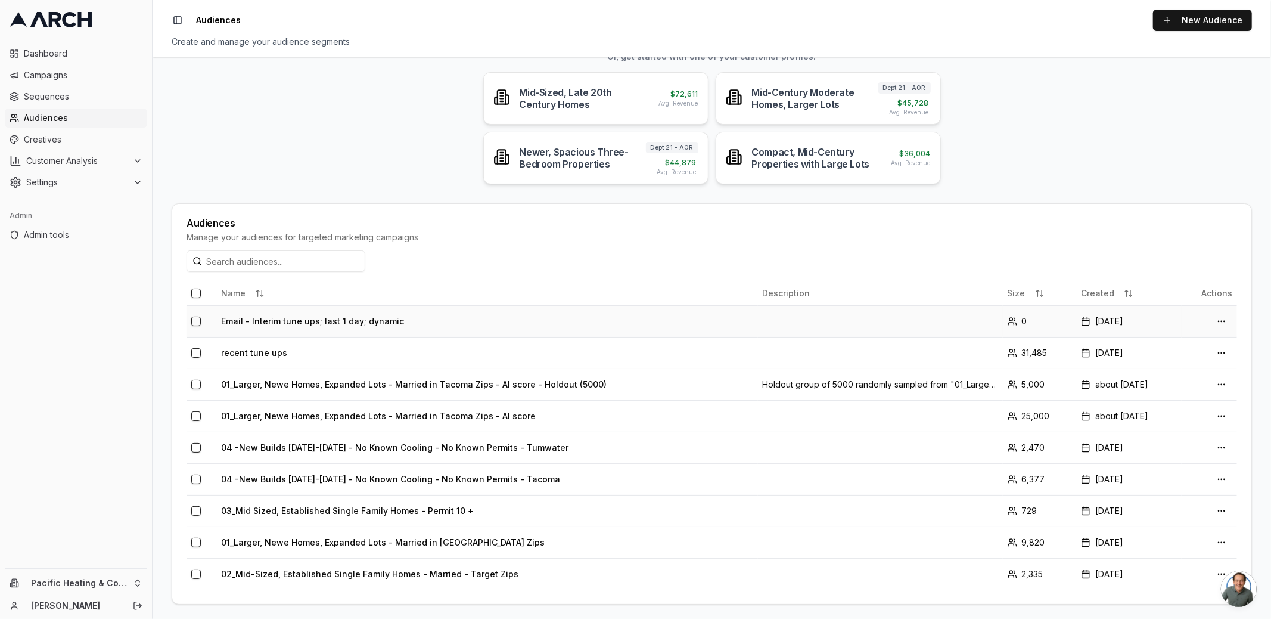
click at [335, 321] on td "Email - Interim tune ups; last 1 day; dynamic" at bounding box center [487, 321] width 542 height 32
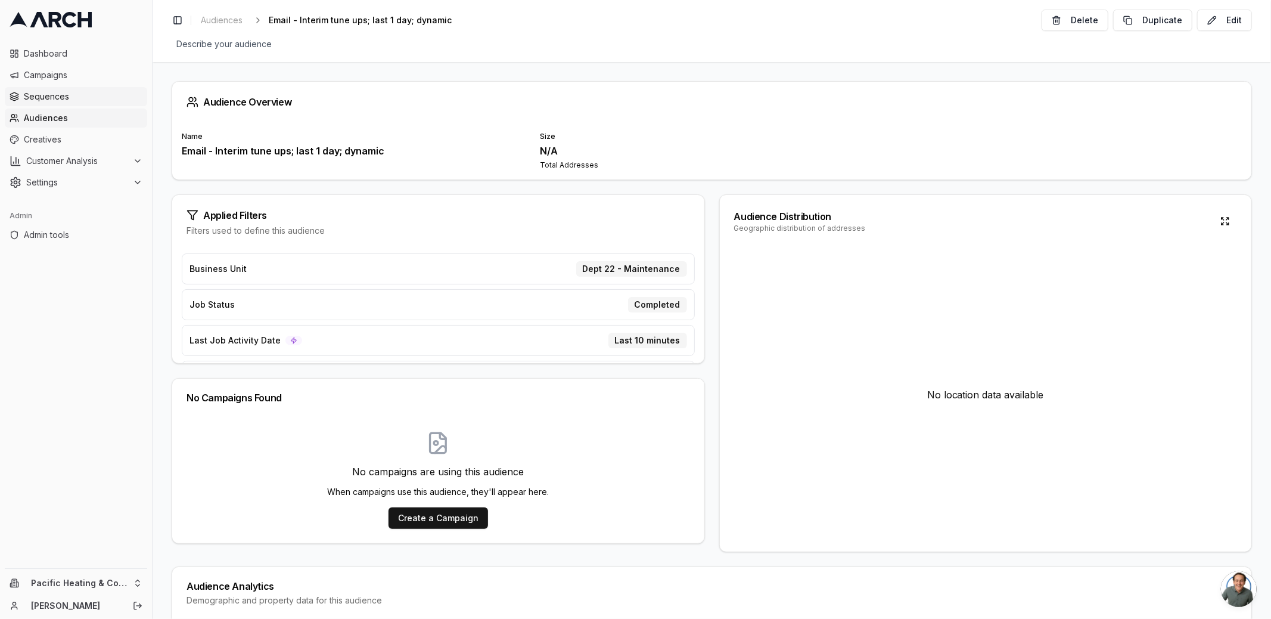
click at [57, 97] on span "Sequences" at bounding box center [83, 97] width 119 height 12
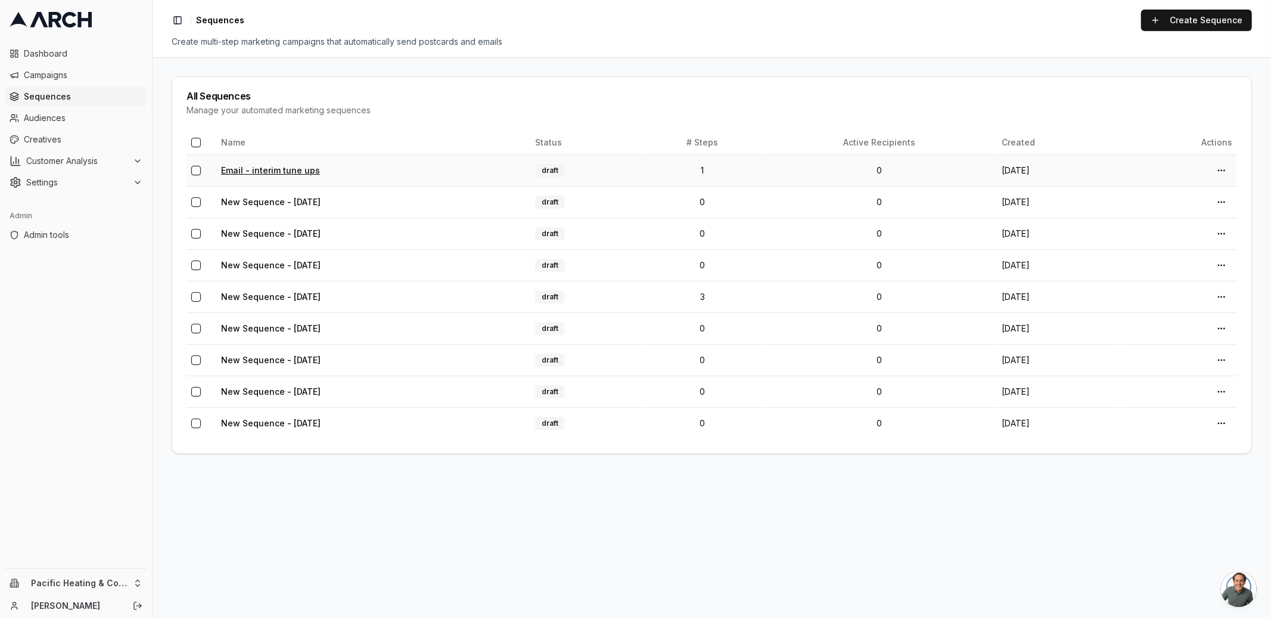
click at [257, 171] on link "Email - interim tune ups" at bounding box center [270, 170] width 99 height 10
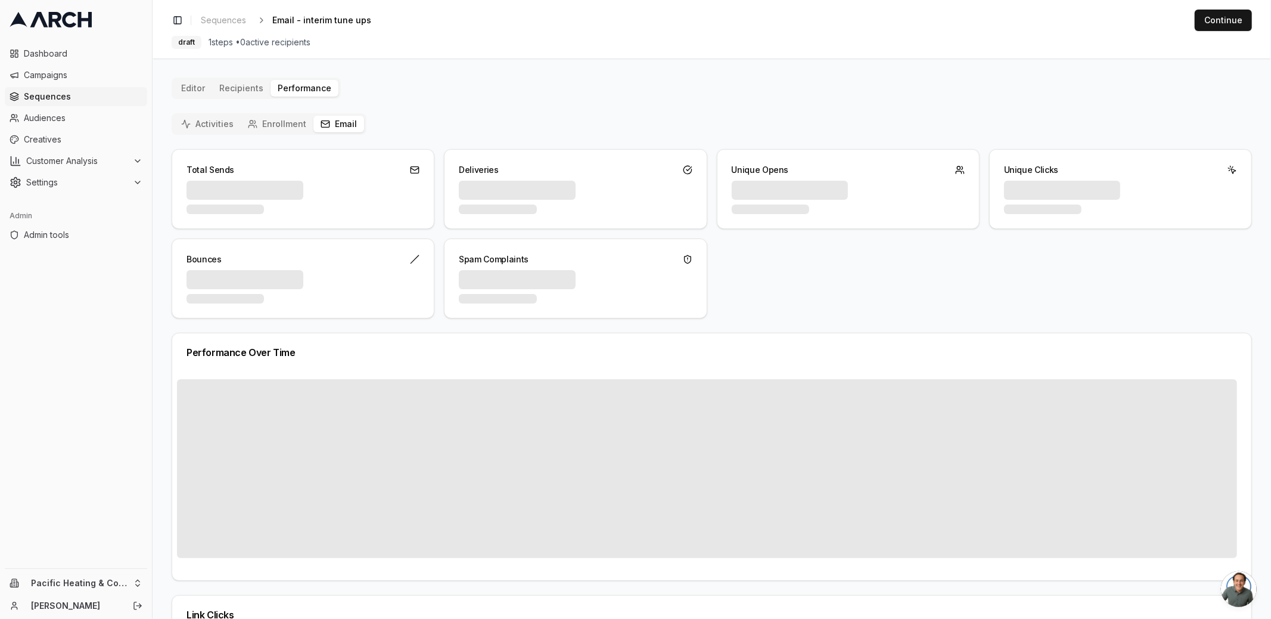
click at [329, 126] on button "Email" at bounding box center [338, 124] width 51 height 17
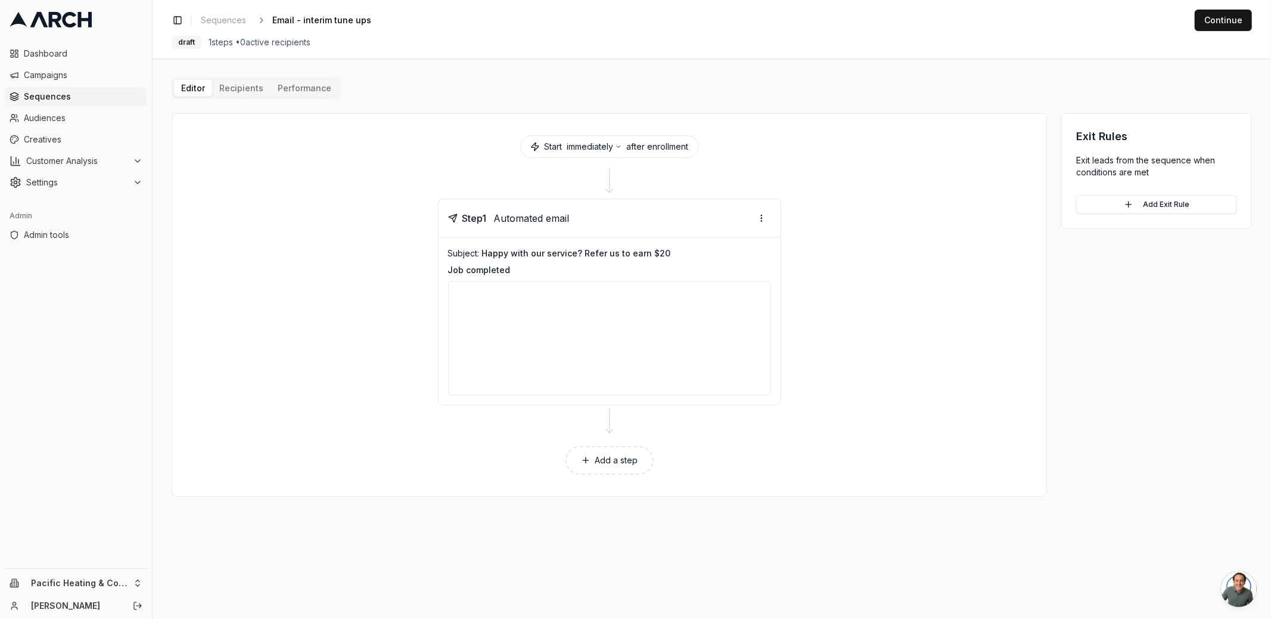
click at [199, 90] on button "Editor" at bounding box center [193, 88] width 38 height 17
click at [106, 181] on span "Settings" at bounding box center [77, 182] width 102 height 12
click at [94, 278] on span "Email Sending Preferences" at bounding box center [85, 278] width 85 height 12
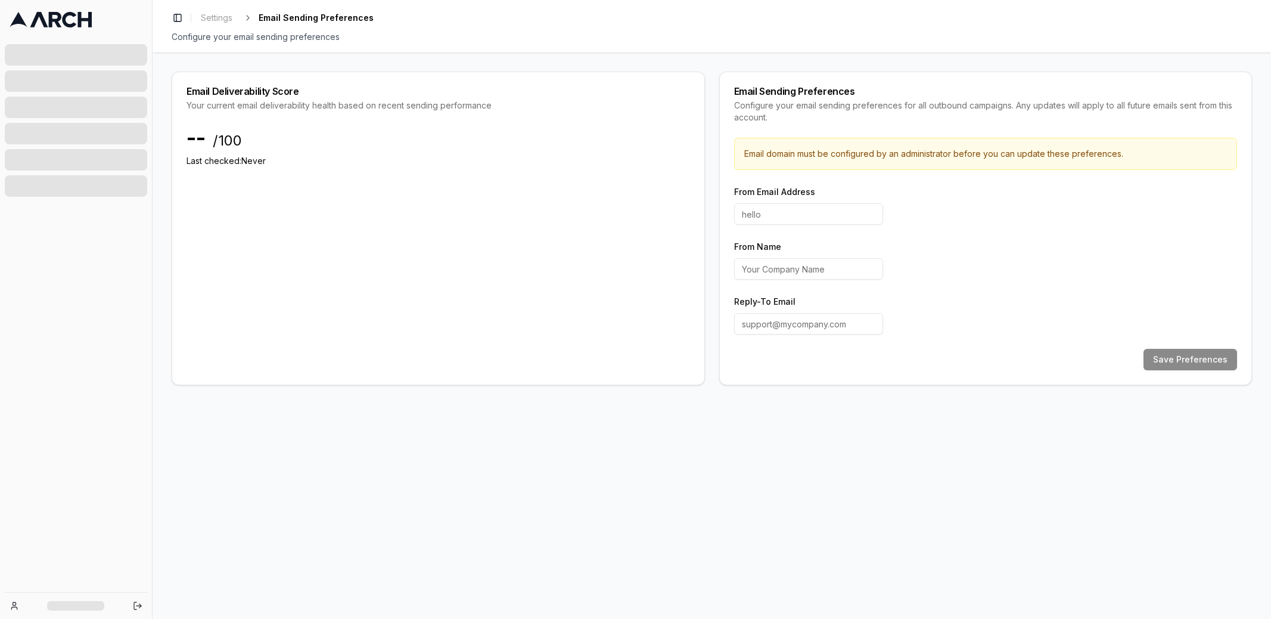
type input "hello"
type input "Pacific Heating & Cooling"
type input "[EMAIL_ADDRESS][DOMAIN_NAME]"
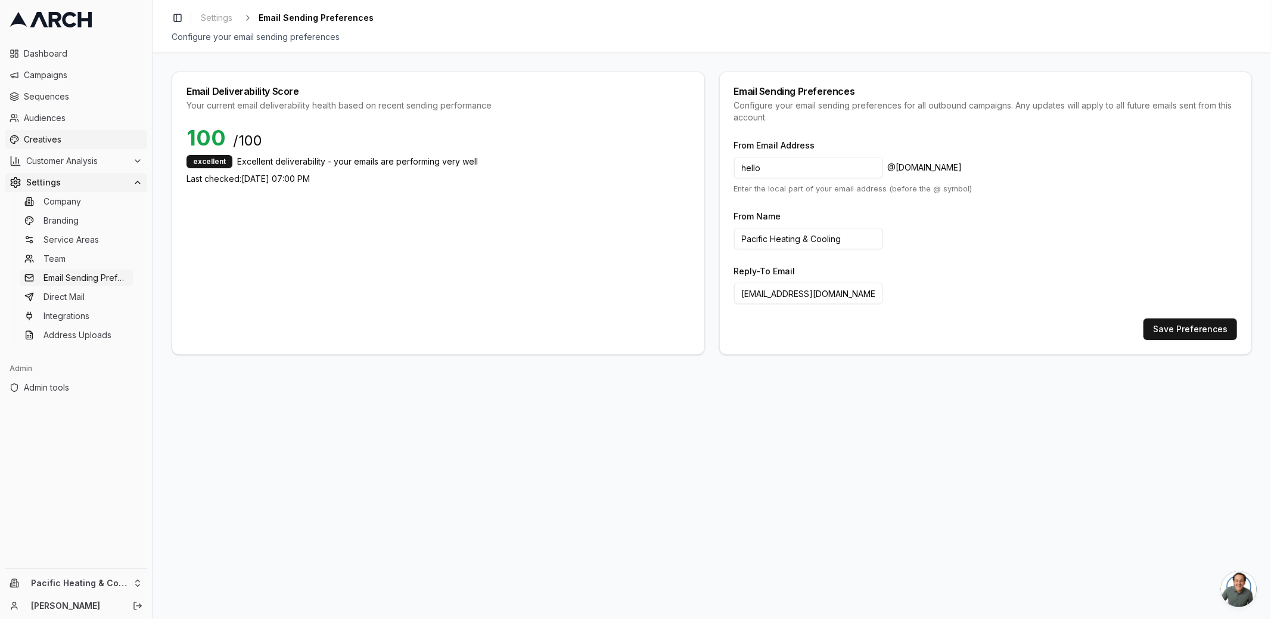
click at [73, 139] on span "Creatives" at bounding box center [83, 139] width 119 height 12
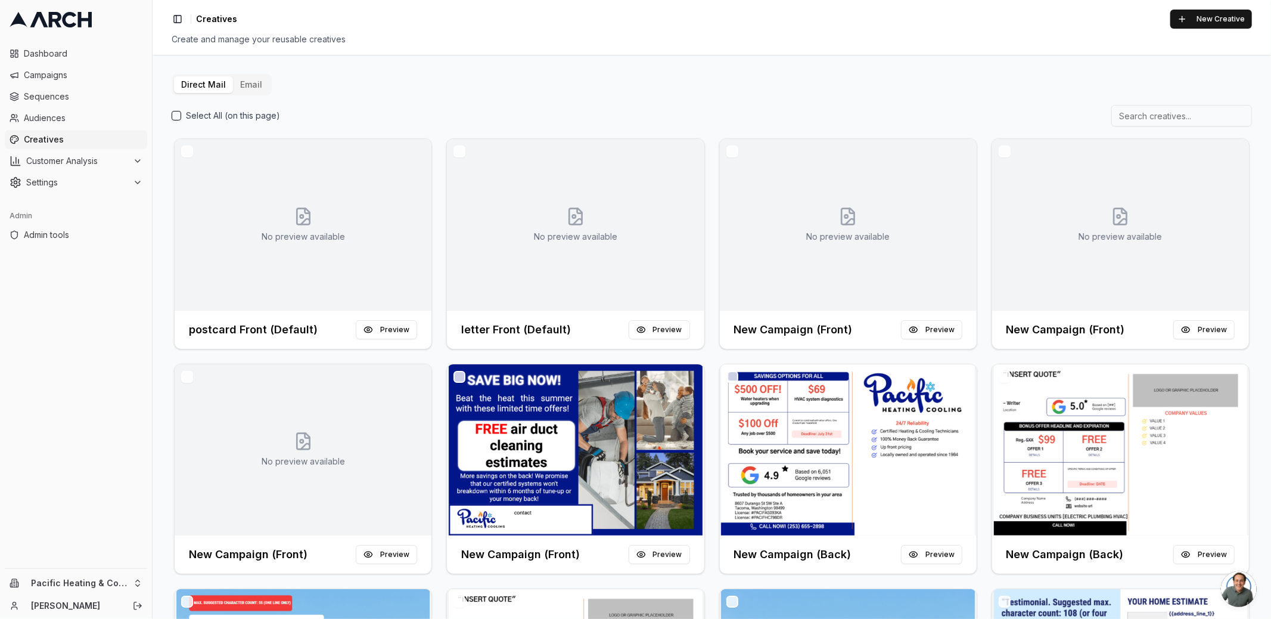
click at [253, 88] on button "Email" at bounding box center [251, 84] width 36 height 17
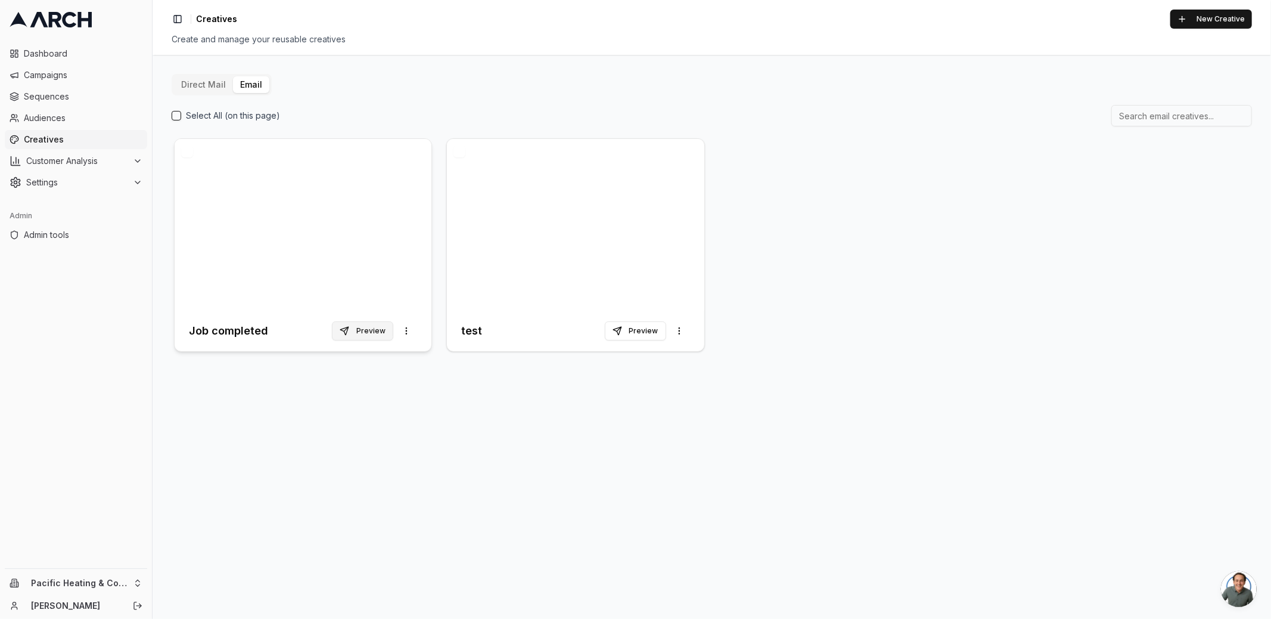
click at [353, 329] on button "Preview" at bounding box center [362, 330] width 61 height 19
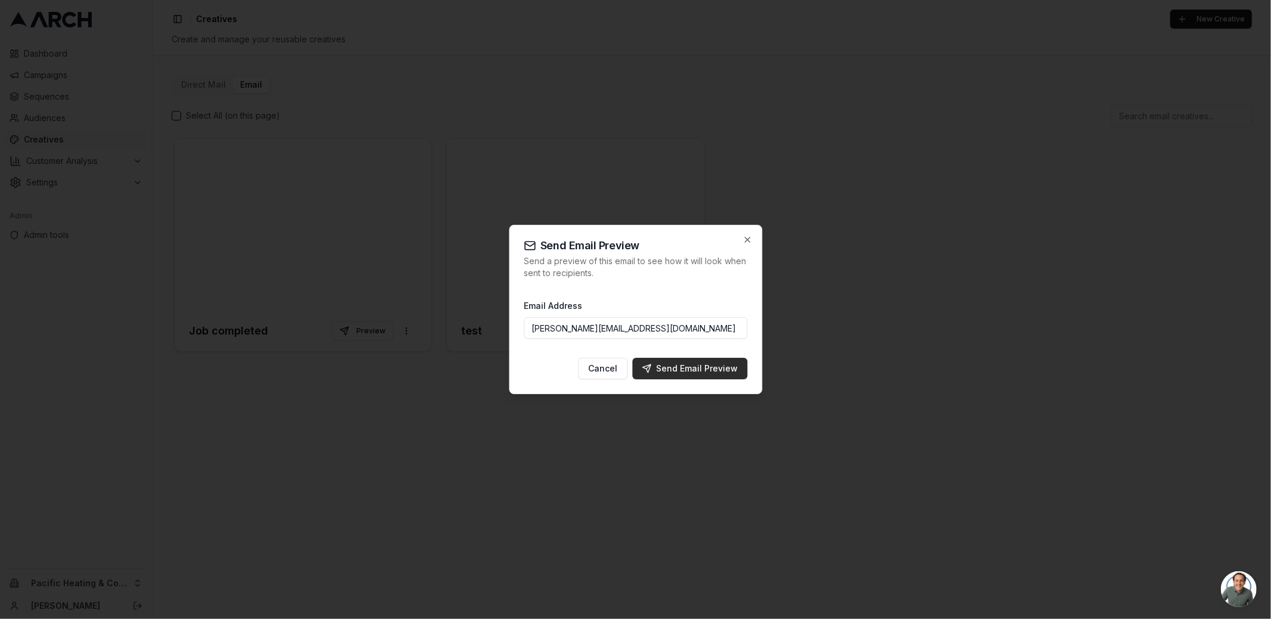
click at [689, 375] on button "Send Email Preview" at bounding box center [689, 368] width 115 height 21
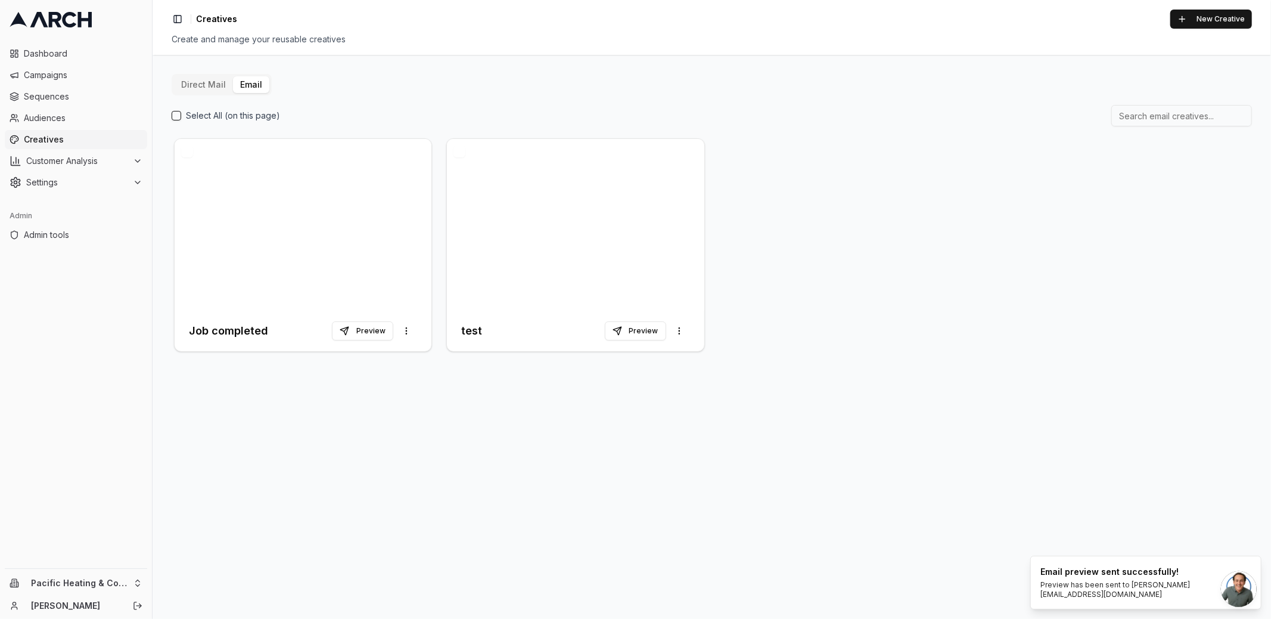
click at [77, 128] on ul "Dashboard Campaigns Sequences Audiences Creatives Customer Analysis Settings" at bounding box center [76, 118] width 142 height 148
click at [77, 100] on span "Sequences" at bounding box center [83, 97] width 119 height 12
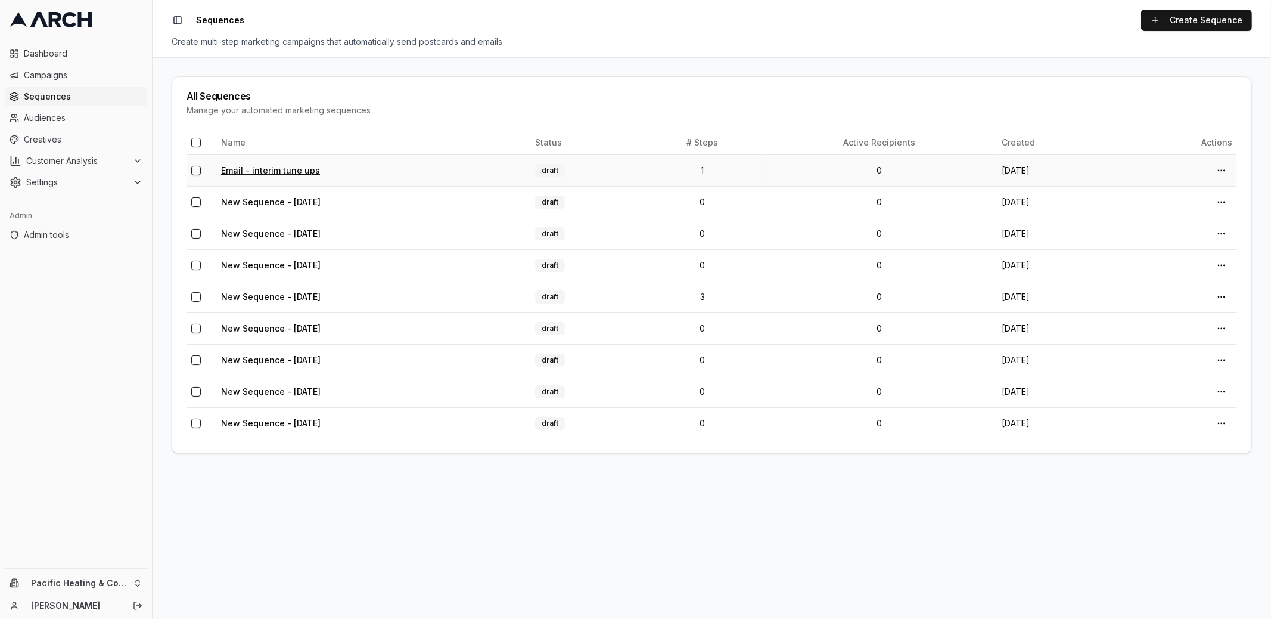
click at [288, 170] on link "Email - interim tune ups" at bounding box center [270, 170] width 99 height 10
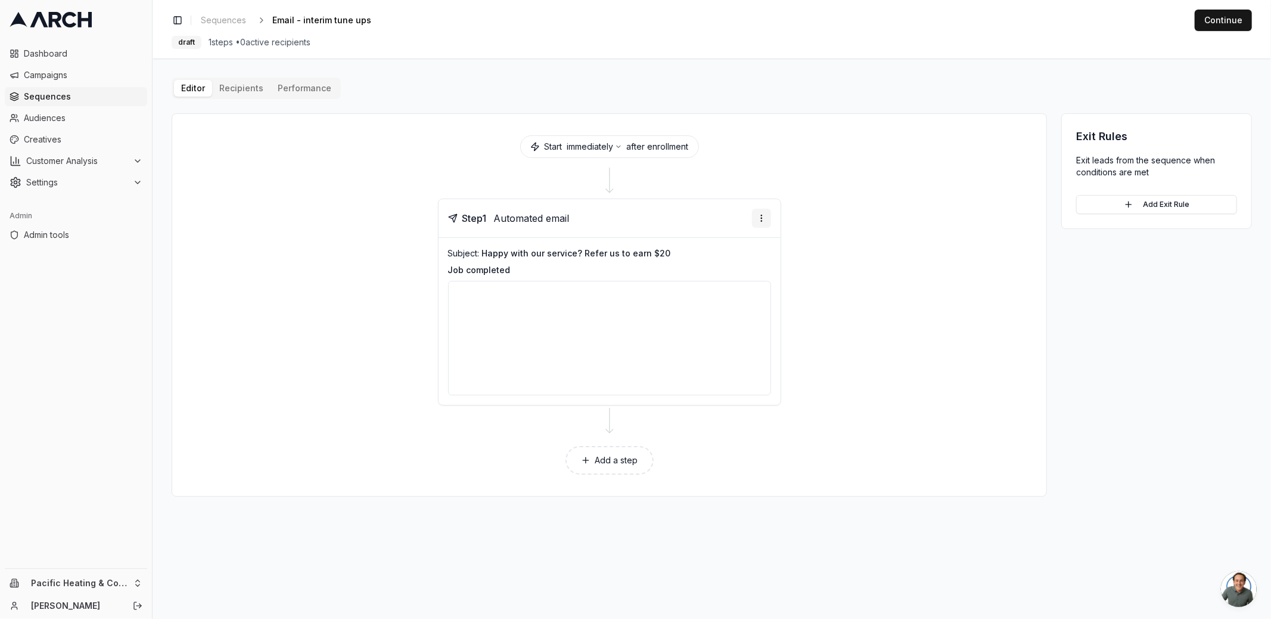
click at [762, 215] on html "Dashboard Campaigns Sequences Audiences Creatives Customer Analysis Settings Ad…" at bounding box center [635, 309] width 1271 height 619
click at [736, 260] on div "Send email preview" at bounding box center [726, 259] width 88 height 19
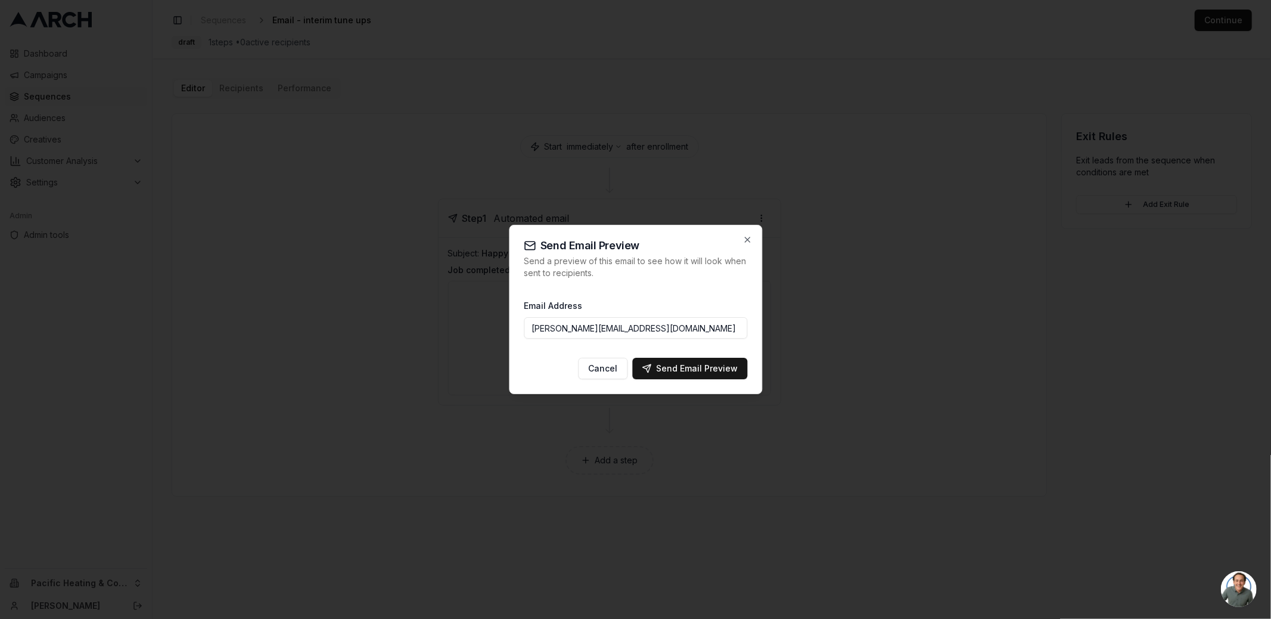
click at [666, 332] on input "[PERSON_NAME][EMAIL_ADDRESS][DOMAIN_NAME]" at bounding box center [635, 327] width 223 height 21
paste input "[PERSON_NAME].[PERSON_NAME]@pacificheatingcooling"
click at [706, 368] on div "Send Email Preview" at bounding box center [690, 368] width 96 height 12
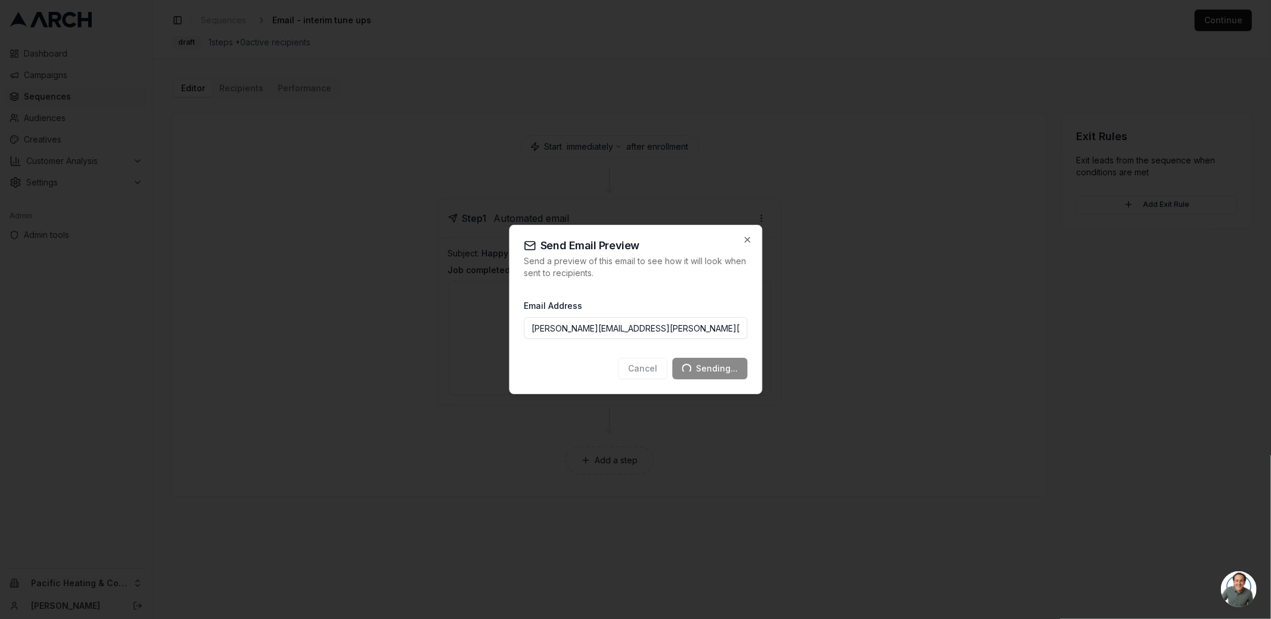
type input "[PERSON_NAME][EMAIL_ADDRESS][DOMAIN_NAME]"
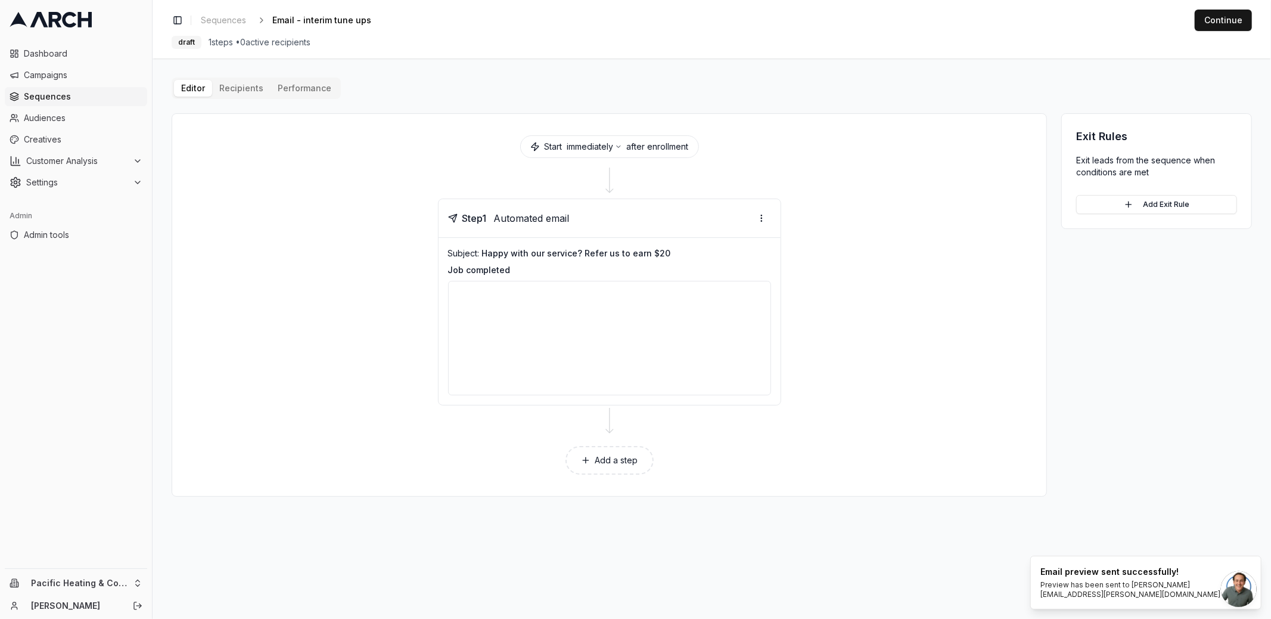
click at [167, 167] on main "Editor Recipients Performance Start immediately after enrollment Step 1 Automat…" at bounding box center [712, 338] width 1118 height 560
click at [155, 164] on main "Editor Recipients Performance Start immediately after enrollment Step 1 Automat…" at bounding box center [712, 338] width 1118 height 560
click at [167, 153] on main "Editor Recipients Performance Start immediately after enrollment Step 1 Automat…" at bounding box center [712, 338] width 1118 height 560
click at [82, 72] on span "Campaigns" at bounding box center [83, 75] width 119 height 12
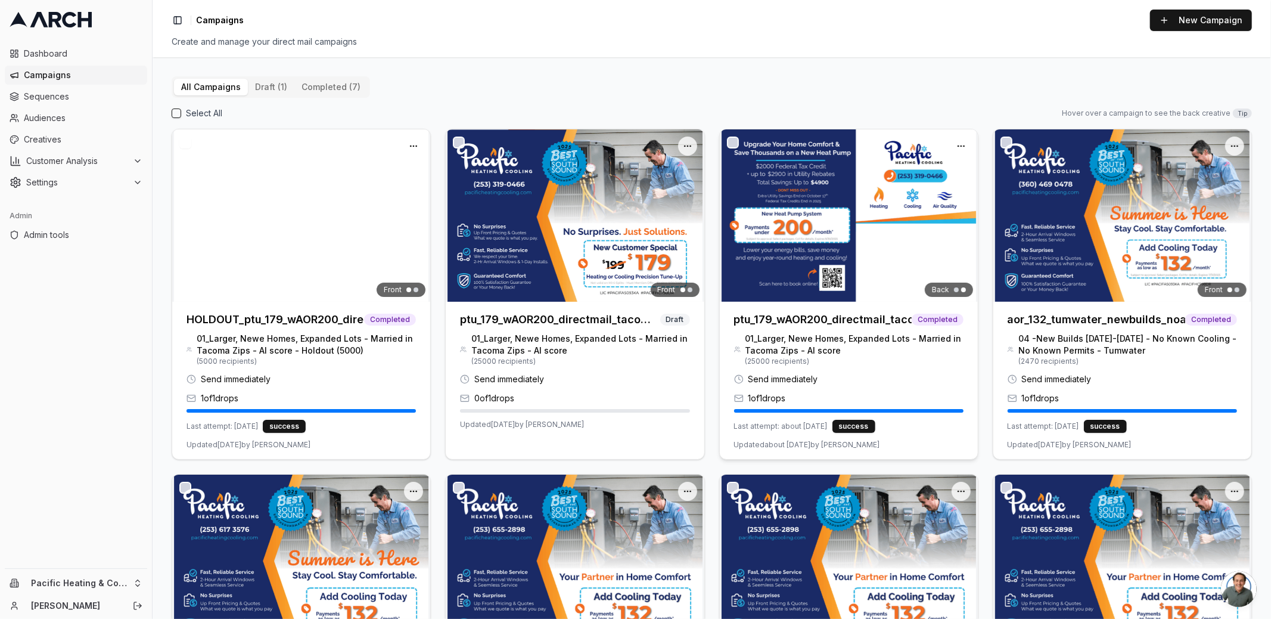
click at [779, 223] on img at bounding box center [849, 215] width 258 height 172
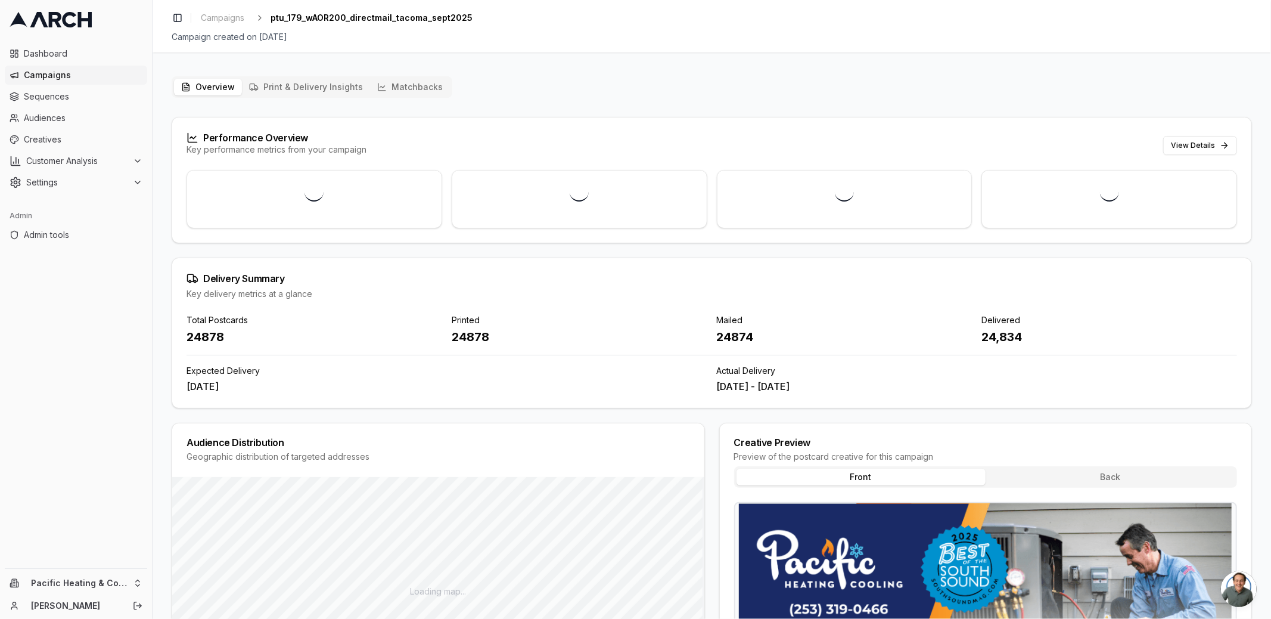
click at [406, 88] on button "Matchbacks" at bounding box center [410, 87] width 80 height 17
click at [414, 80] on button "Matchbacks" at bounding box center [410, 87] width 80 height 17
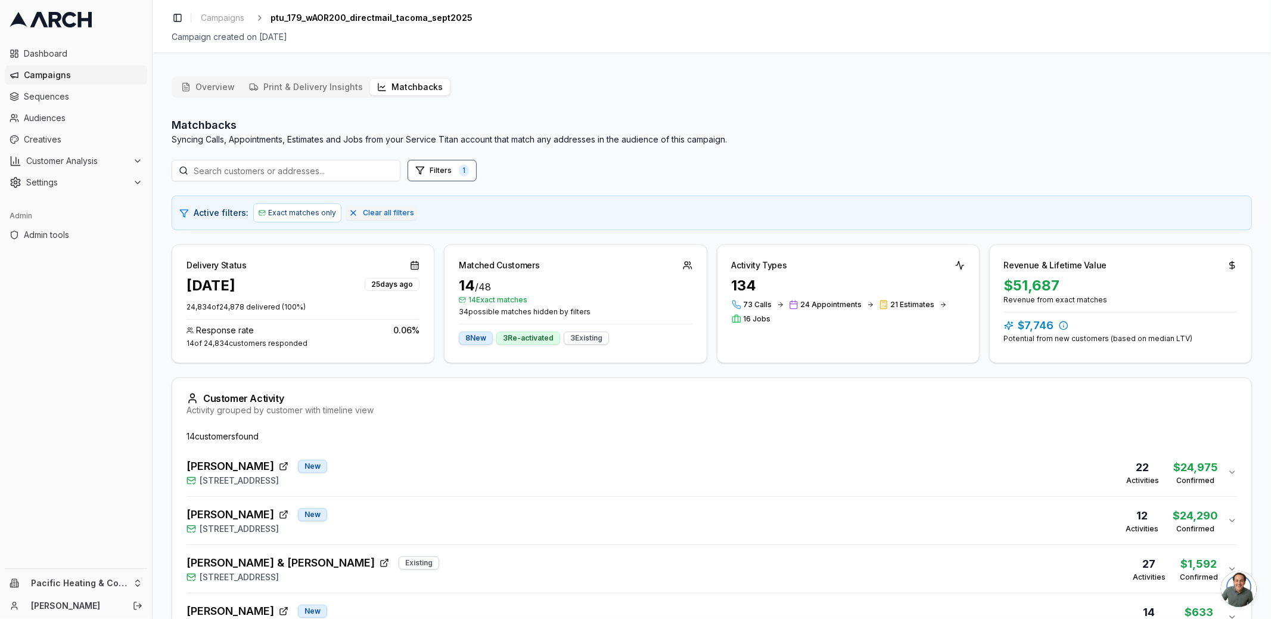
click at [422, 478] on div "Dave Houser New 715 North Sunset Drive, Tacoma, WA 98406 22 Activities $24,975 …" at bounding box center [707, 472] width 1041 height 29
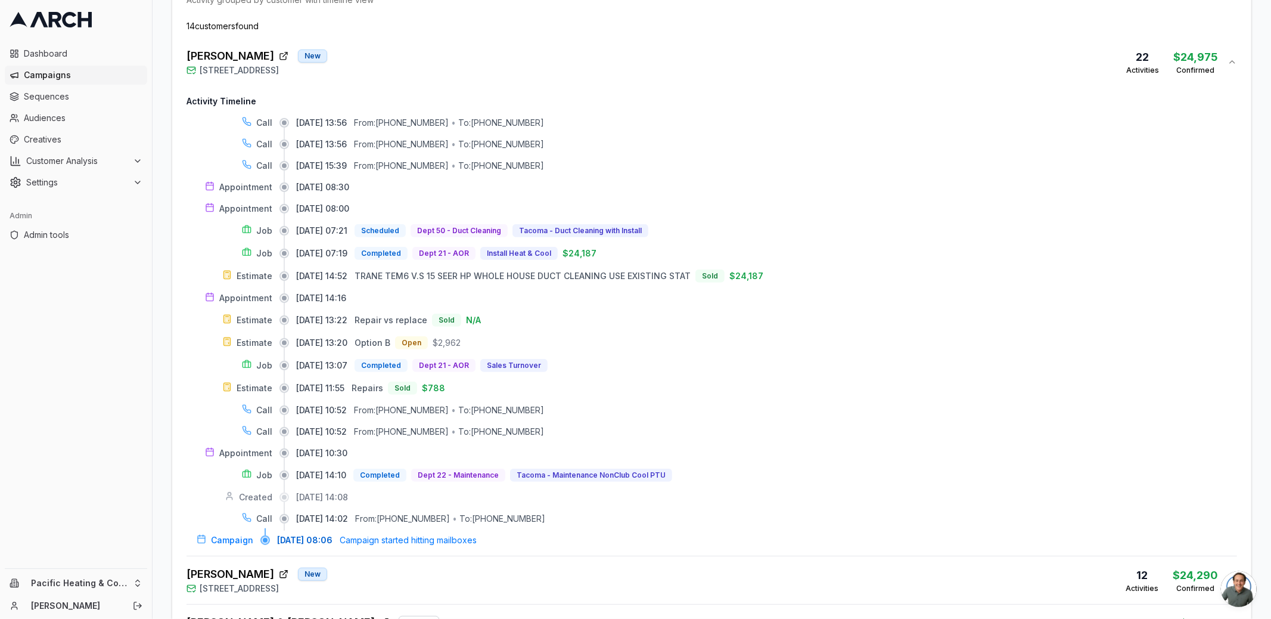
scroll to position [387, 0]
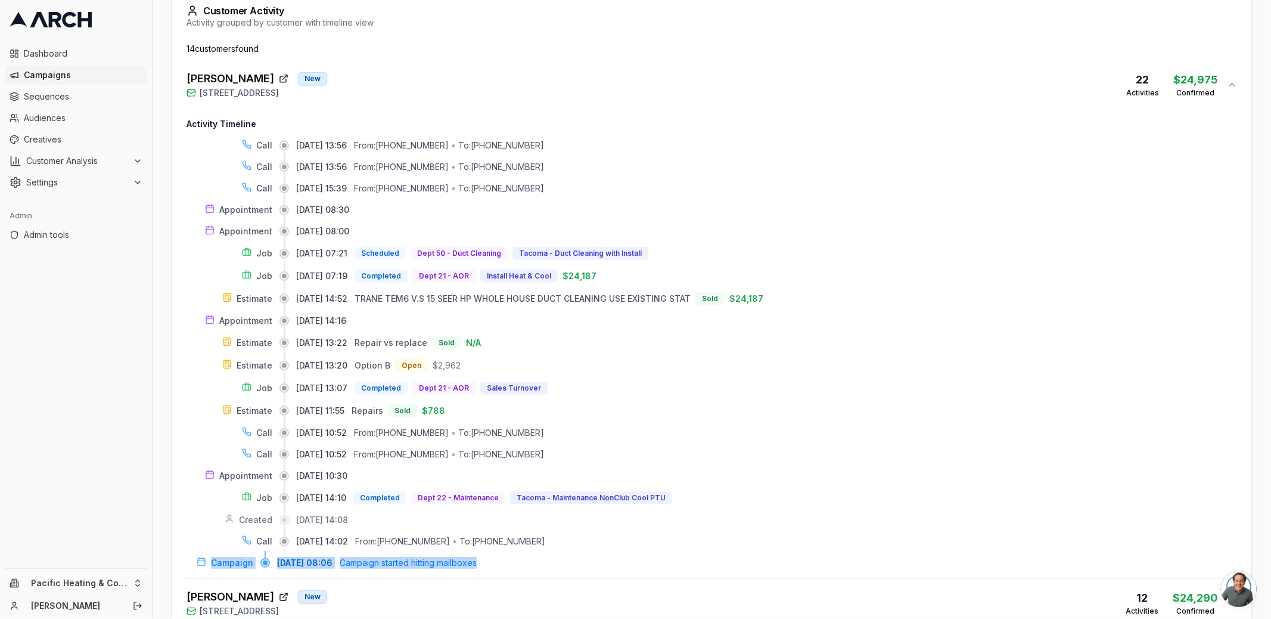
drag, startPoint x: 235, startPoint y: 559, endPoint x: 521, endPoint y: 568, distance: 285.6
click at [521, 568] on div "Activity Timeline Call 09/11/2025, 13:56 From: (360) 480-6833 • To: (253) 292-5…" at bounding box center [712, 343] width 1051 height 470
click at [156, 455] on div "Overview Print & Delivery Insights Matchbacks Matchbacks Syncing Calls, Appoint…" at bounding box center [712, 477] width 1118 height 1596
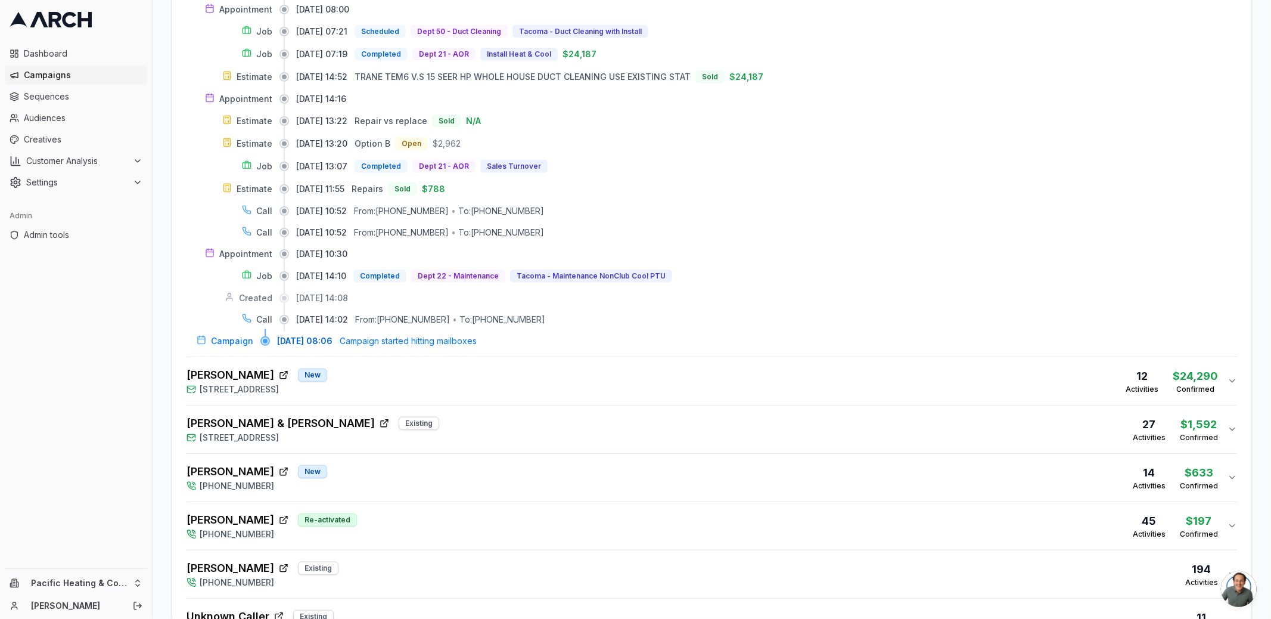
scroll to position [767, 0]
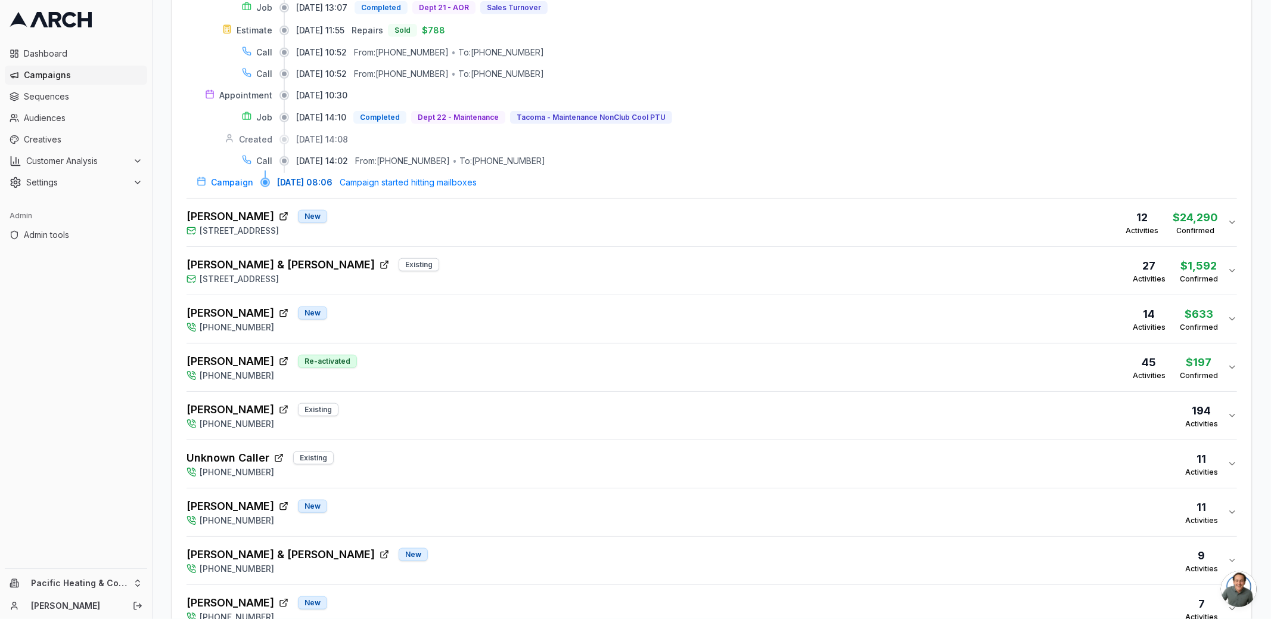
click at [425, 232] on button "Heidi Miller New 1530 Cherry Avenue, Fircrest, WA 98466 12 Activities $24,290 C…" at bounding box center [712, 222] width 1051 height 48
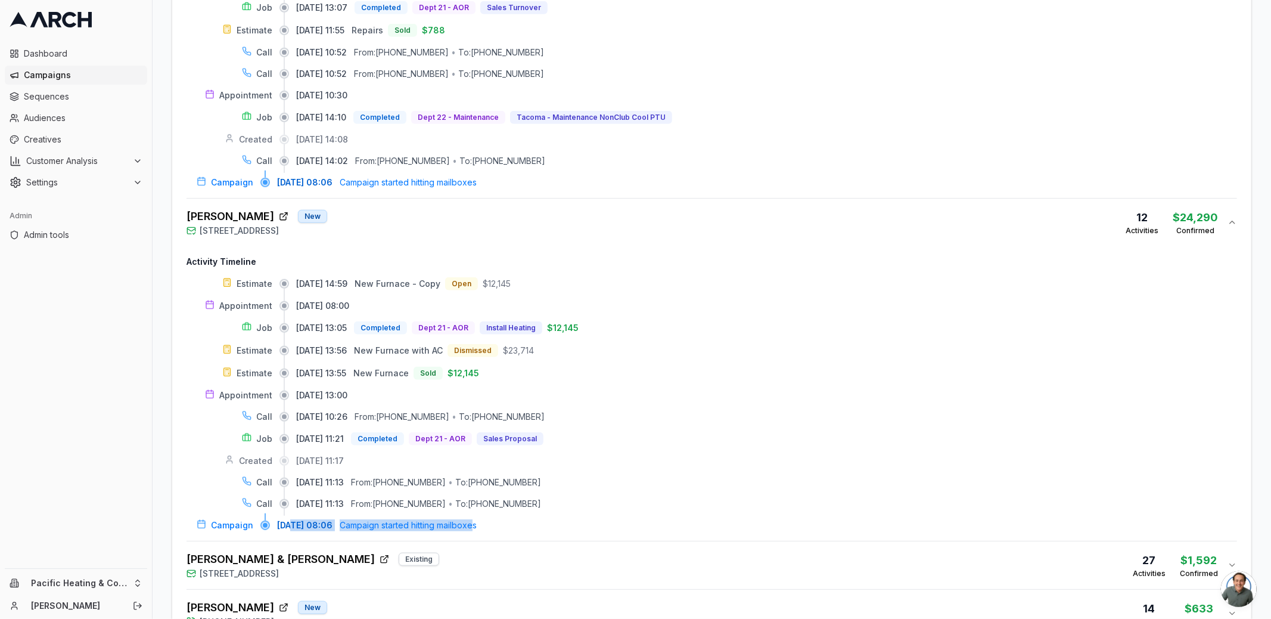
drag, startPoint x: 497, startPoint y: 518, endPoint x: 293, endPoint y: 519, distance: 203.8
click at [293, 519] on div "09/04/2025, 08:06 Campaign started hitting mailboxes" at bounding box center [757, 525] width 960 height 12
click at [293, 519] on span "09/04/2025, 08:06" at bounding box center [304, 525] width 55 height 12
click at [430, 226] on div "Heidi Miller New 1530 Cherry Avenue, Fircrest, WA 98466 12 Activities $24,290 C…" at bounding box center [707, 222] width 1041 height 29
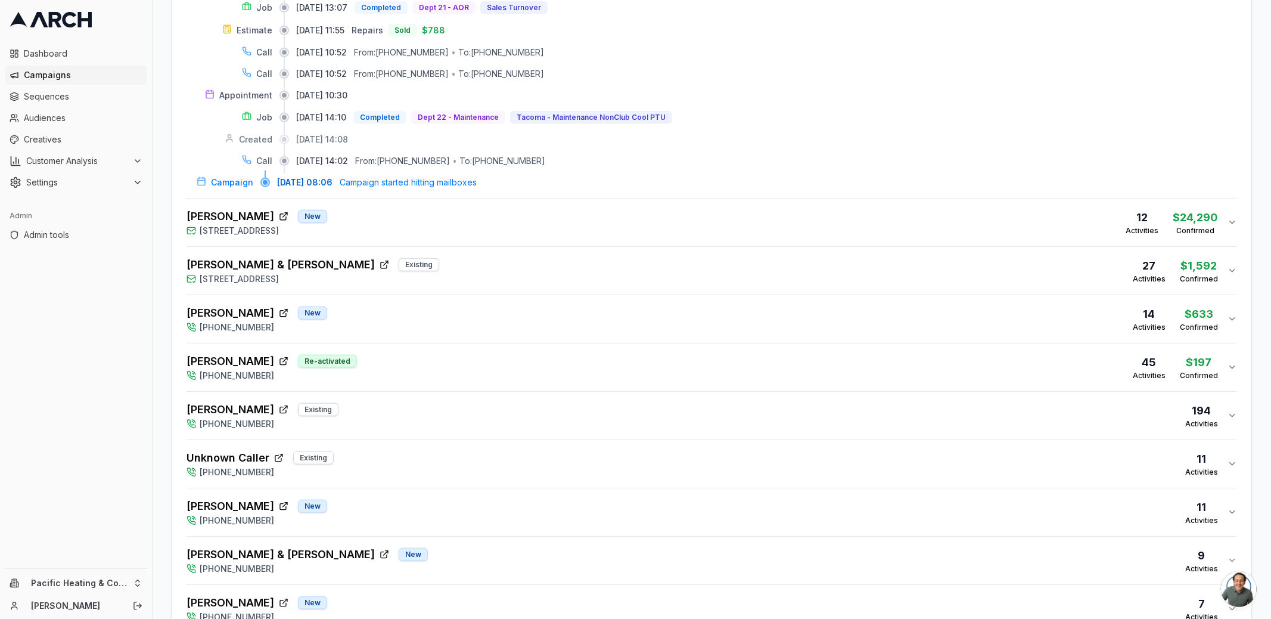
click at [443, 271] on div "Liam & Kristen Shorrock Existing 2040 North Fremont Circle, Tacoma, WA 98406 27…" at bounding box center [707, 270] width 1041 height 29
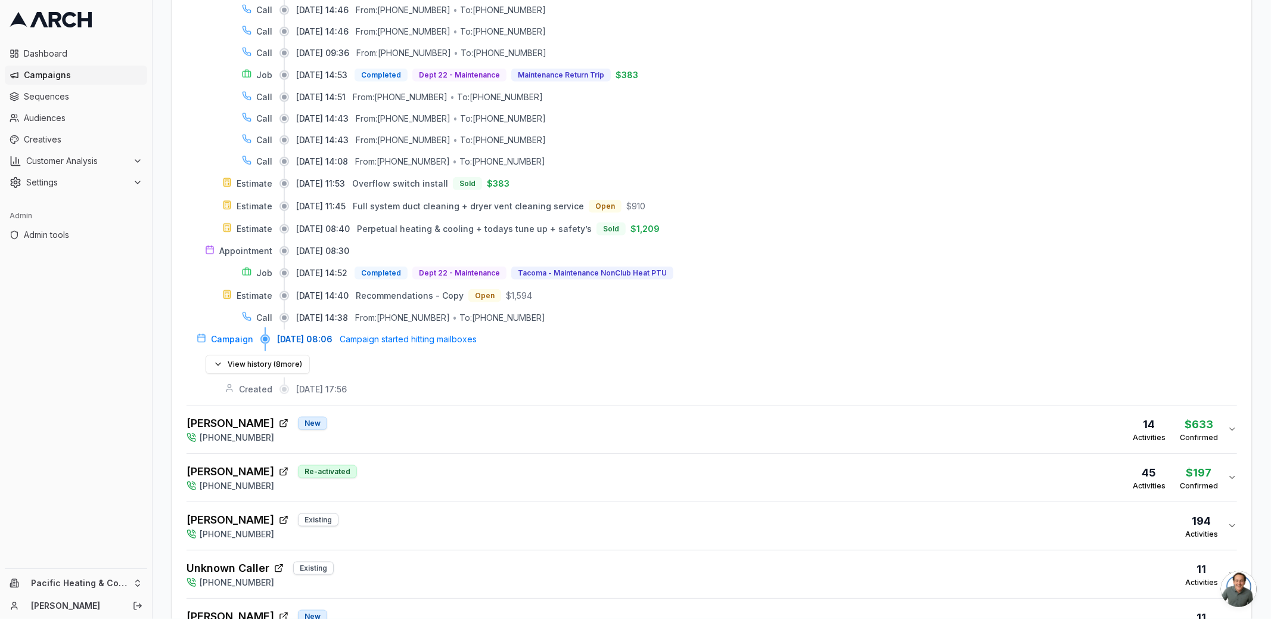
scroll to position [1136, 0]
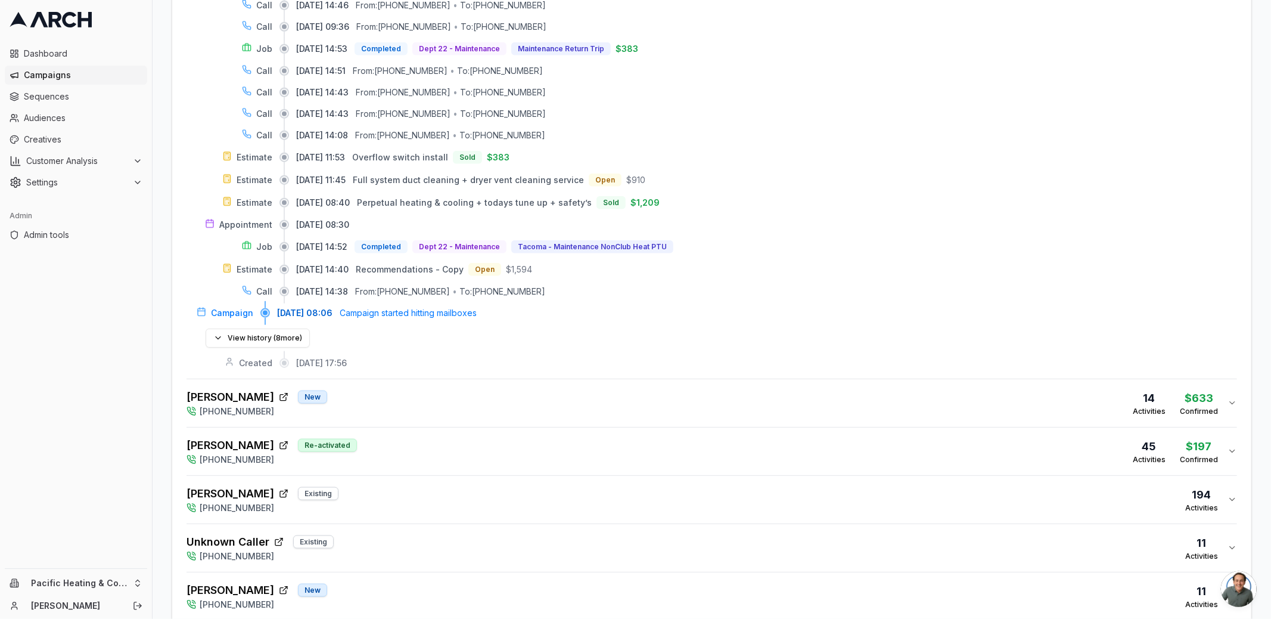
click at [436, 307] on span "Campaign started hitting mailboxes" at bounding box center [408, 313] width 137 height 12
click at [424, 308] on span "Campaign started hitting mailboxes" at bounding box center [408, 313] width 137 height 12
drag, startPoint x: 331, startPoint y: 304, endPoint x: 383, endPoint y: 304, distance: 51.8
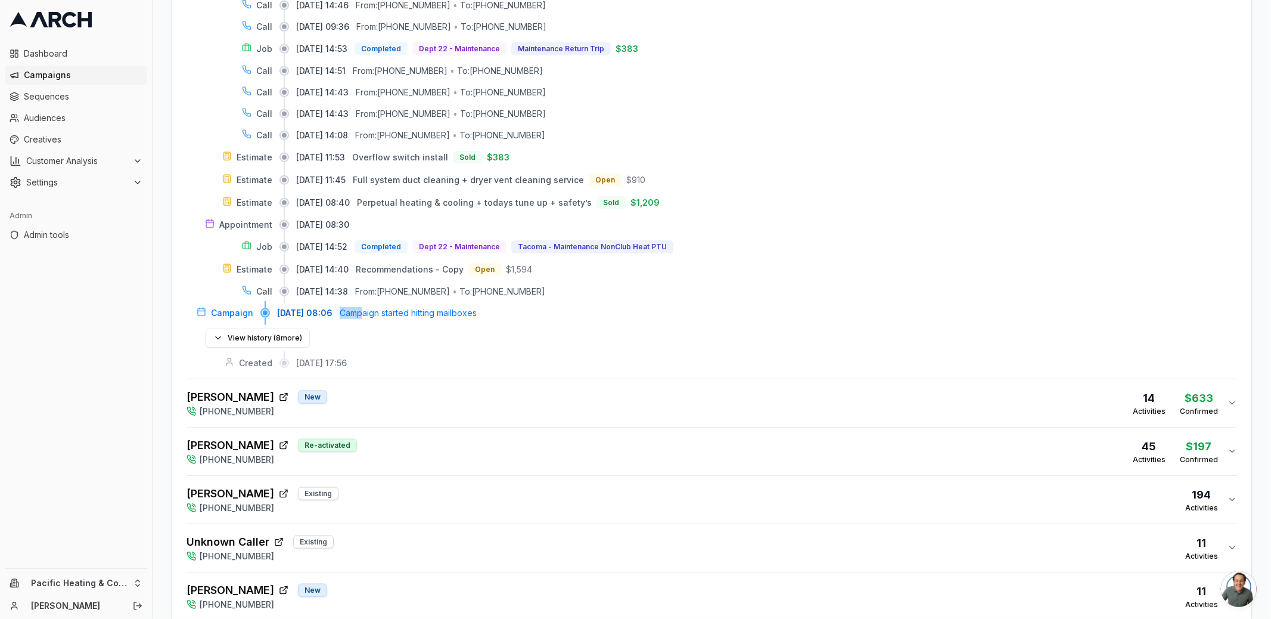
click at [383, 307] on div "09/04/2025, 08:06 Campaign started hitting mailboxes" at bounding box center [757, 313] width 960 height 12
click at [396, 307] on span "Campaign started hitting mailboxes" at bounding box center [408, 313] width 137 height 12
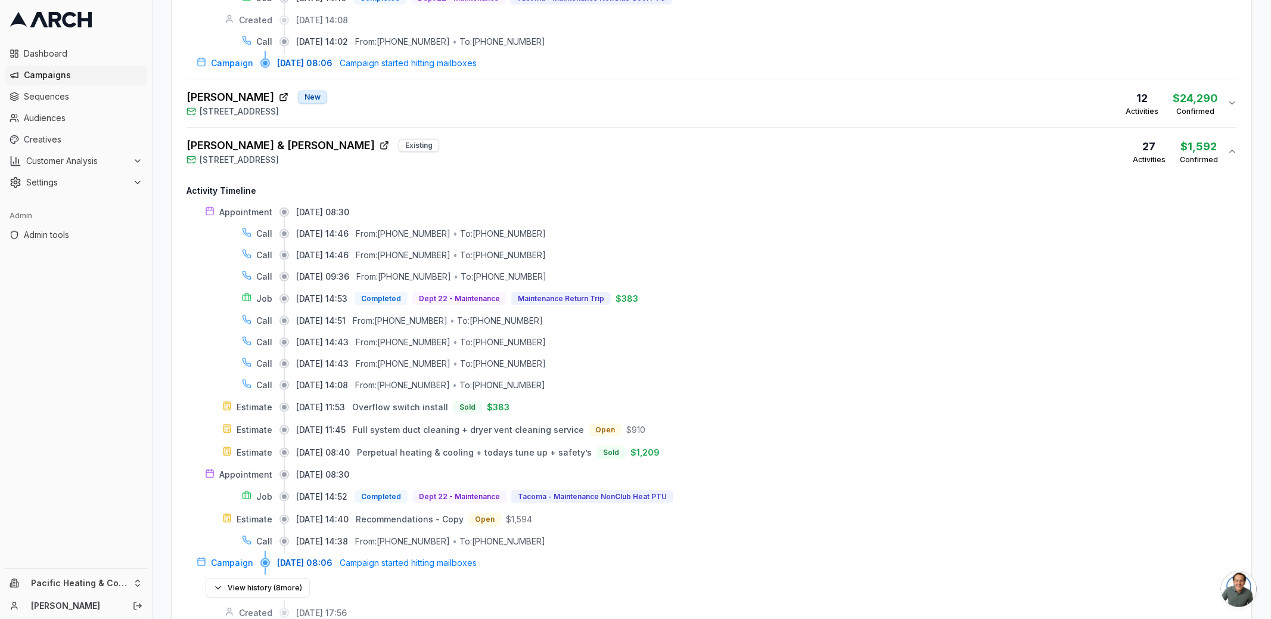
scroll to position [827, 0]
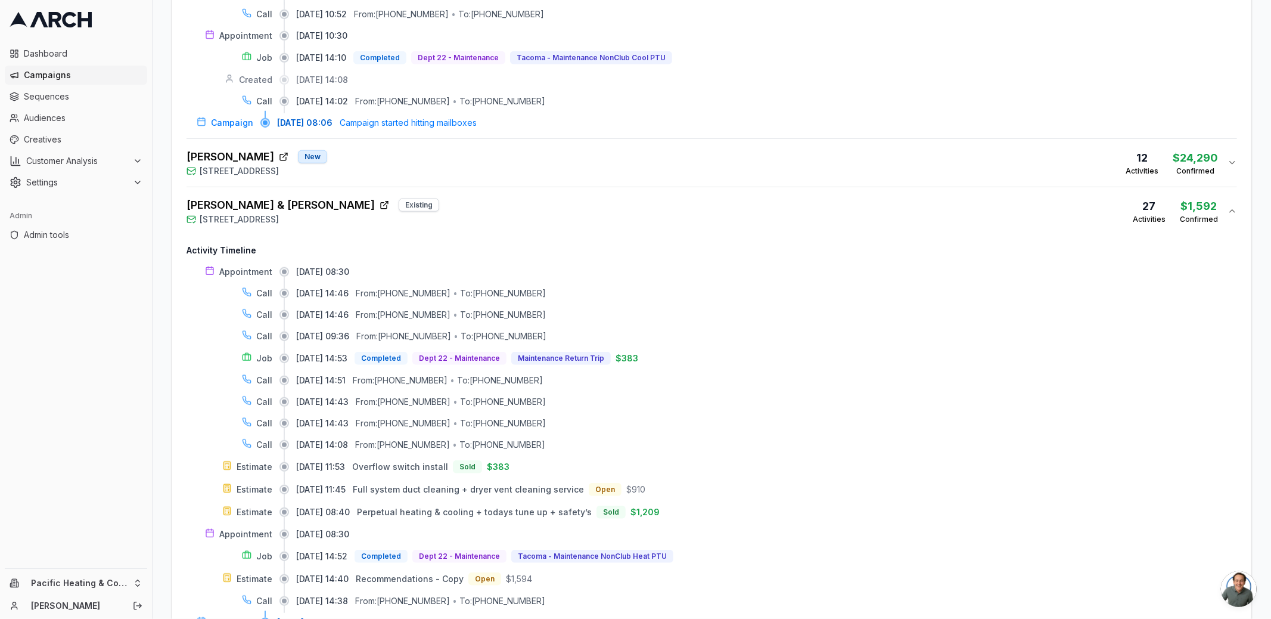
click at [467, 206] on div "Liam & Kristen Shorrock Existing 2040 North Fremont Circle, Tacoma, WA 98406 27…" at bounding box center [707, 211] width 1041 height 29
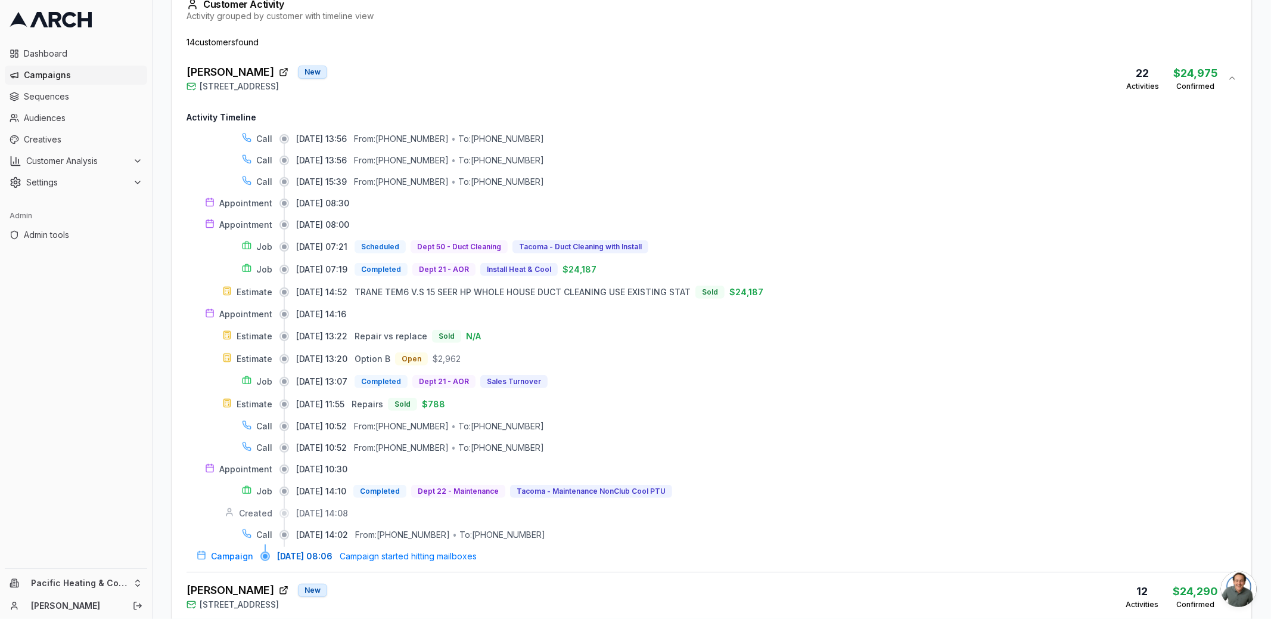
scroll to position [220, 0]
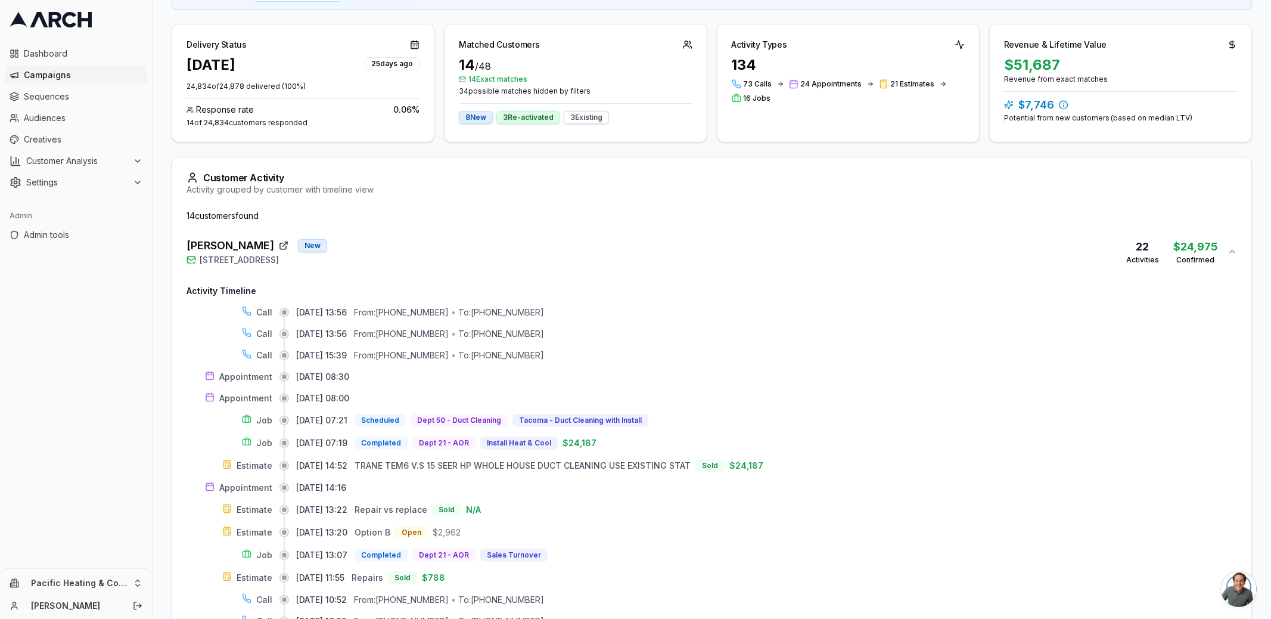
click at [456, 237] on div "Dave Houser New 715 North Sunset Drive, Tacoma, WA 98406 22 Activities $24,975 …" at bounding box center [707, 251] width 1041 height 29
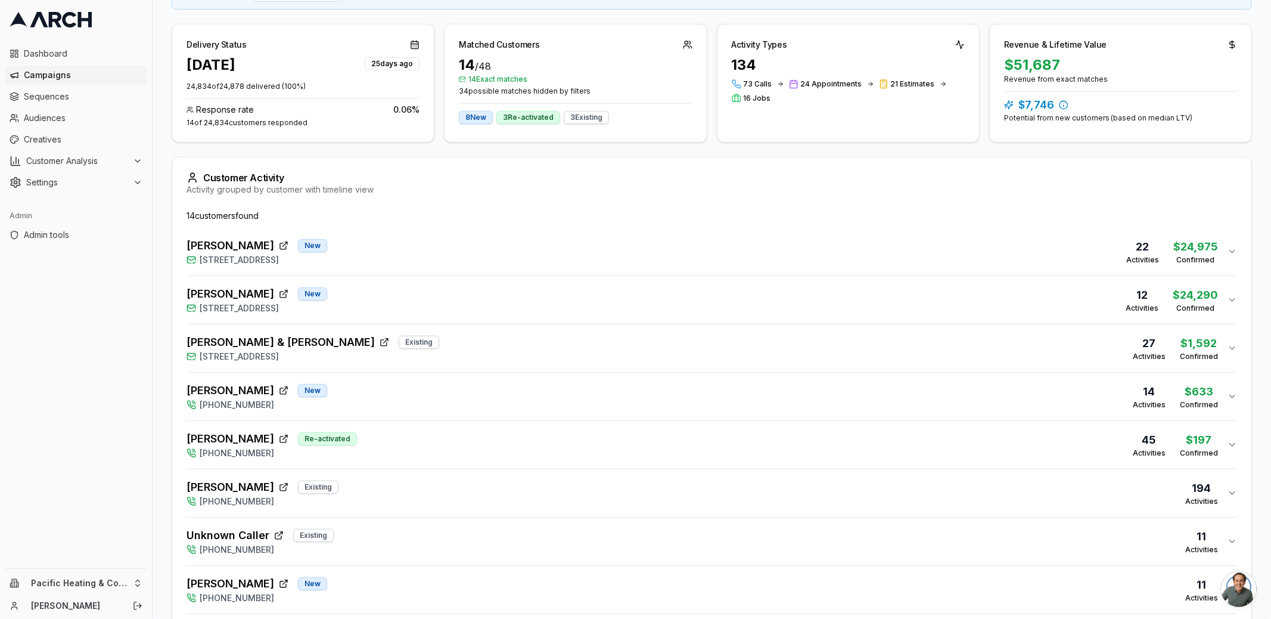
scroll to position [300, 0]
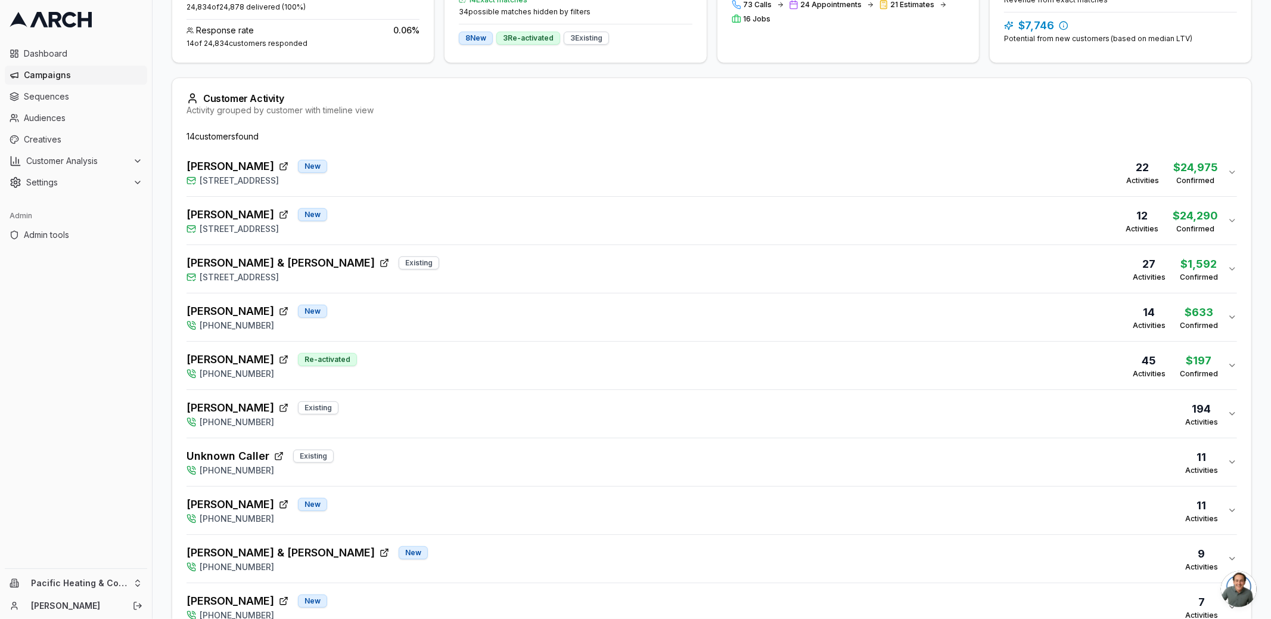
click at [417, 169] on div "Dave Houser New 715 North Sunset Drive, Tacoma, WA 98406 22 Activities $24,975 …" at bounding box center [707, 172] width 1041 height 29
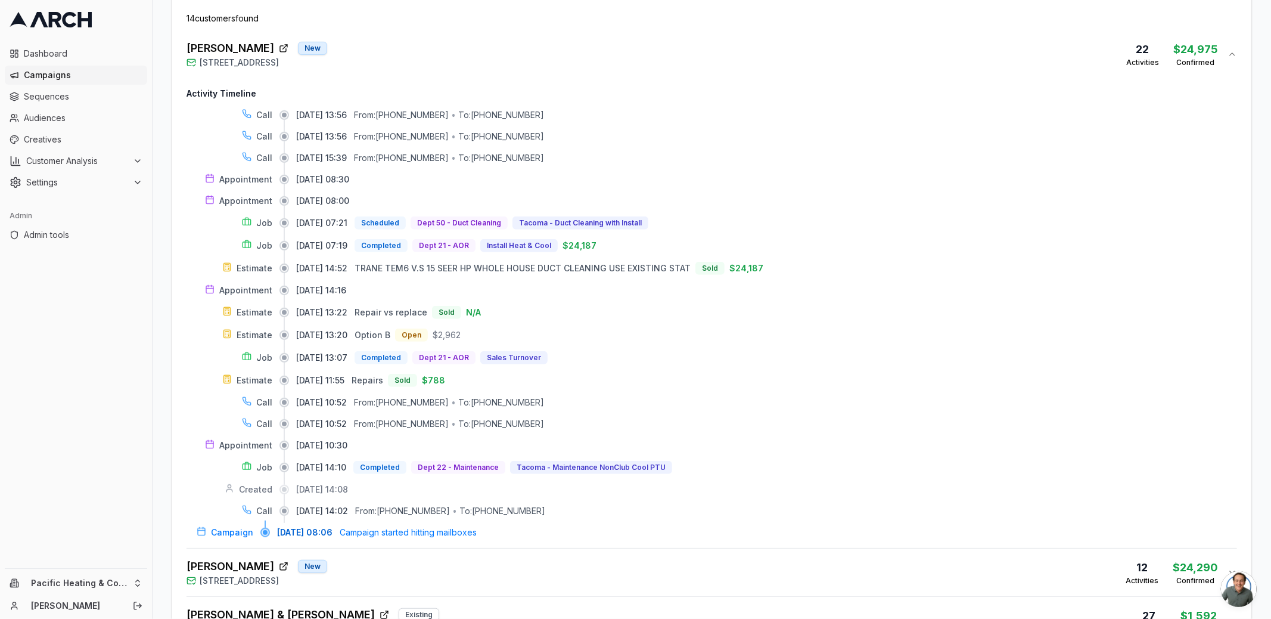
scroll to position [436, 0]
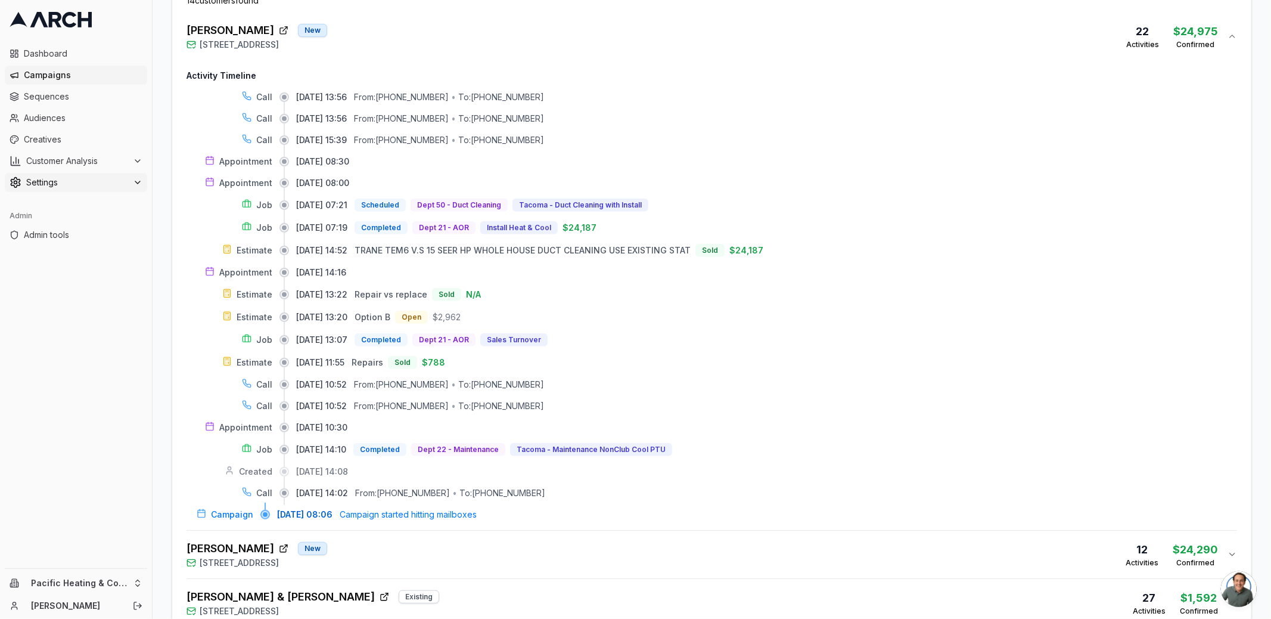
click at [106, 184] on span "Settings" at bounding box center [77, 182] width 102 height 12
click at [106, 318] on link "Integrations" at bounding box center [76, 315] width 113 height 17
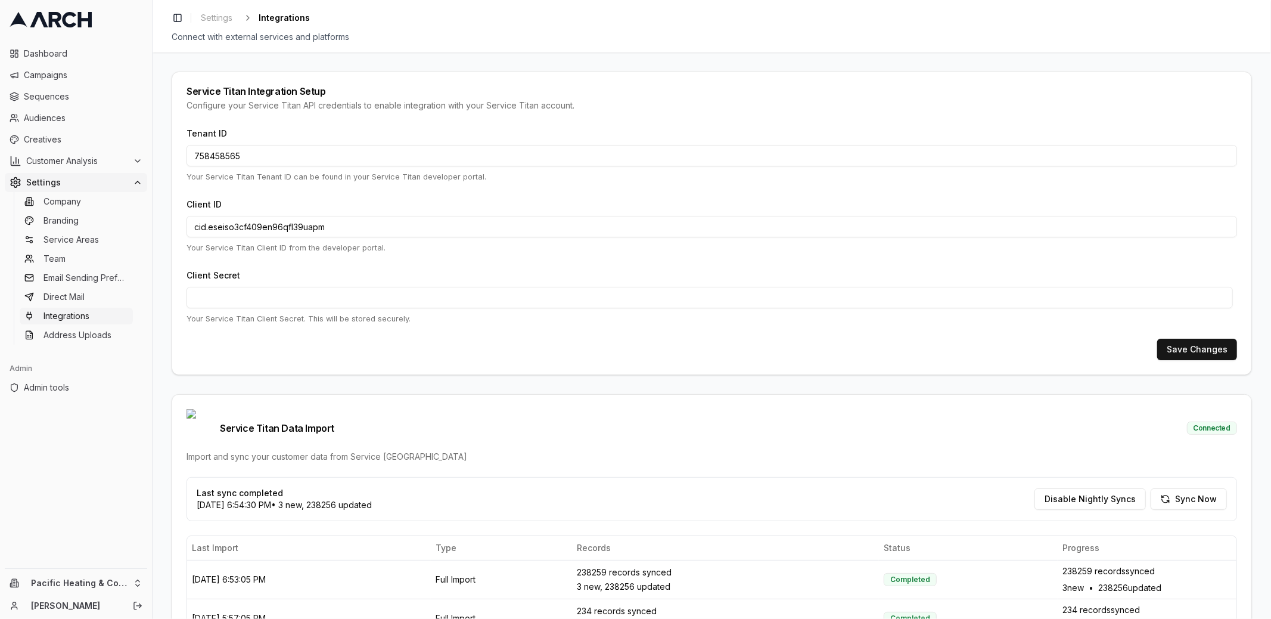
click at [163, 299] on div "Service Titan Integration Setup Configure your Service Titan API credentials to…" at bounding box center [712, 335] width 1118 height 566
